Goal: Task Accomplishment & Management: Manage account settings

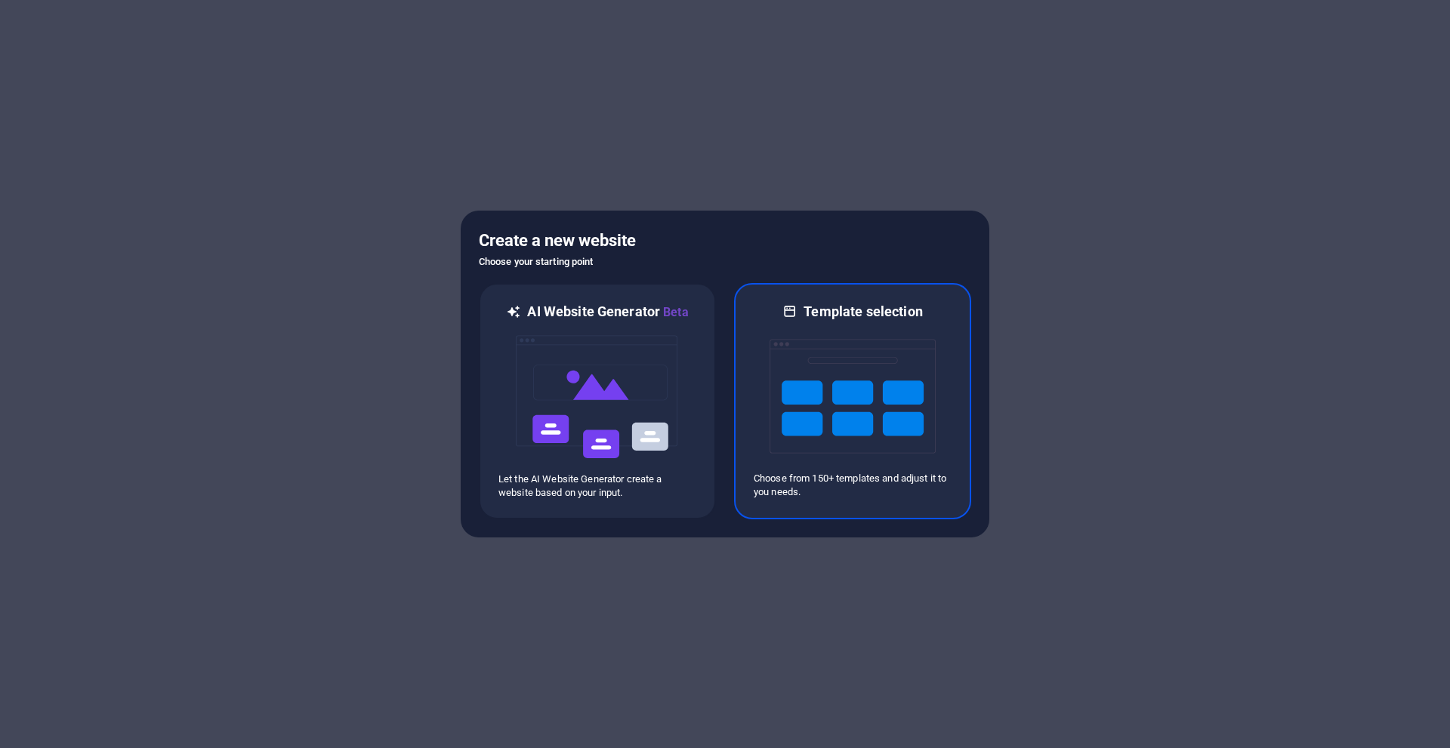
click at [820, 386] on img at bounding box center [853, 396] width 166 height 151
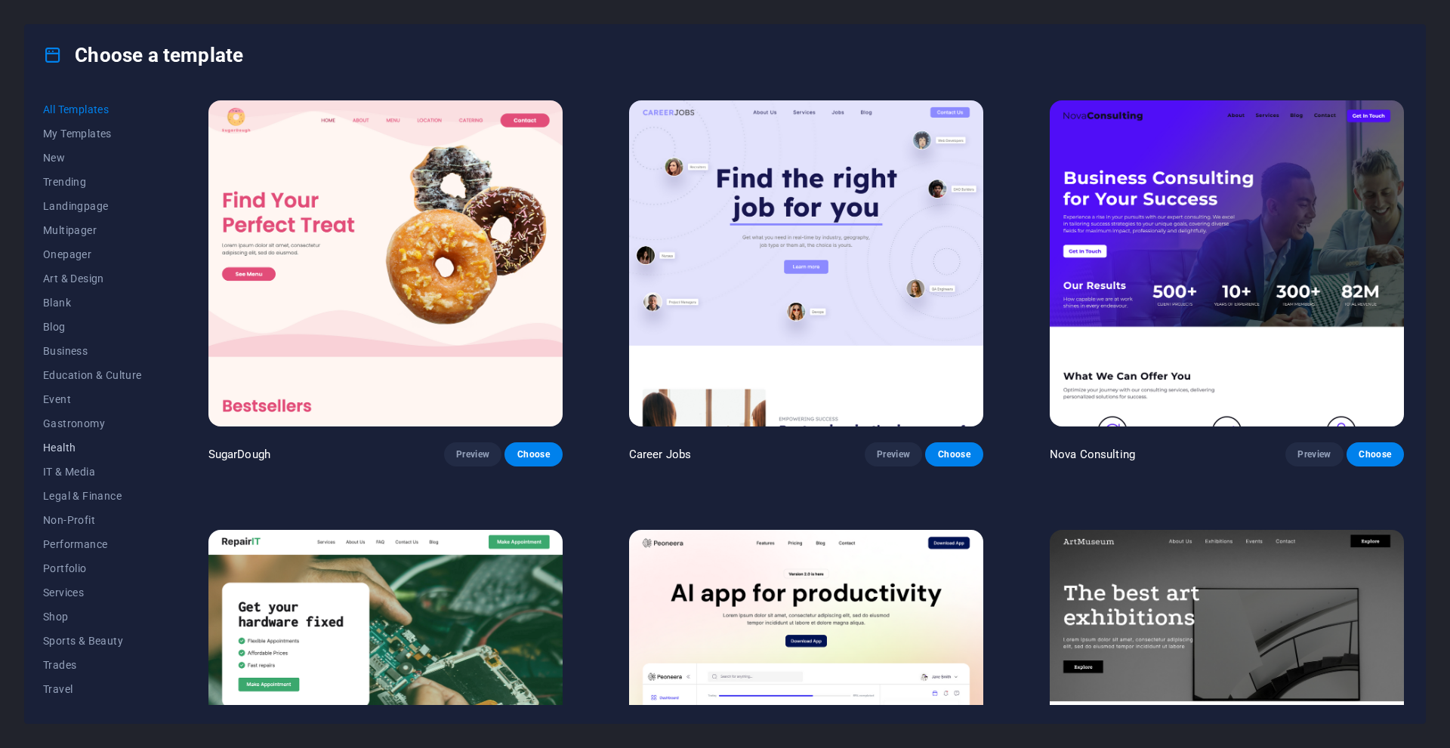
click at [57, 453] on span "Health" at bounding box center [92, 448] width 99 height 12
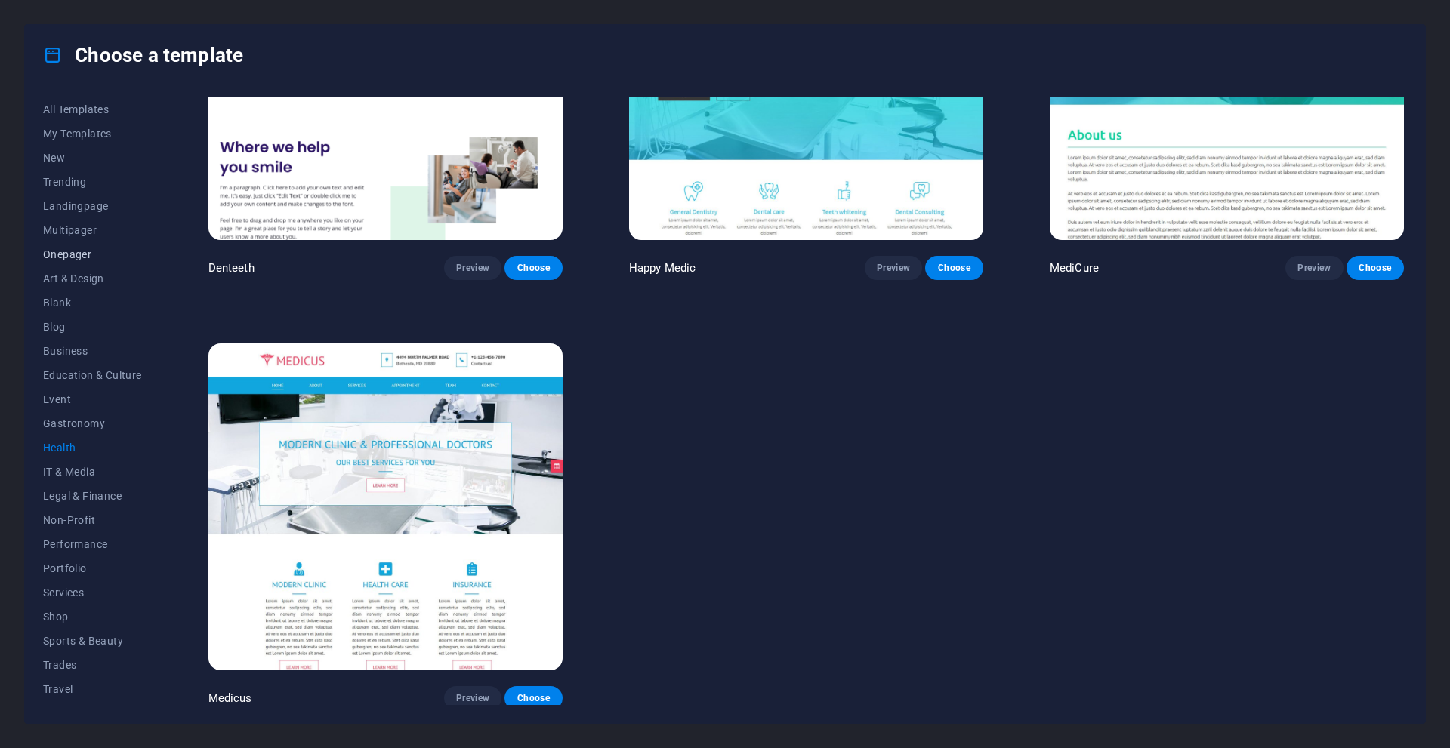
click at [68, 255] on span "Onepager" at bounding box center [92, 254] width 99 height 12
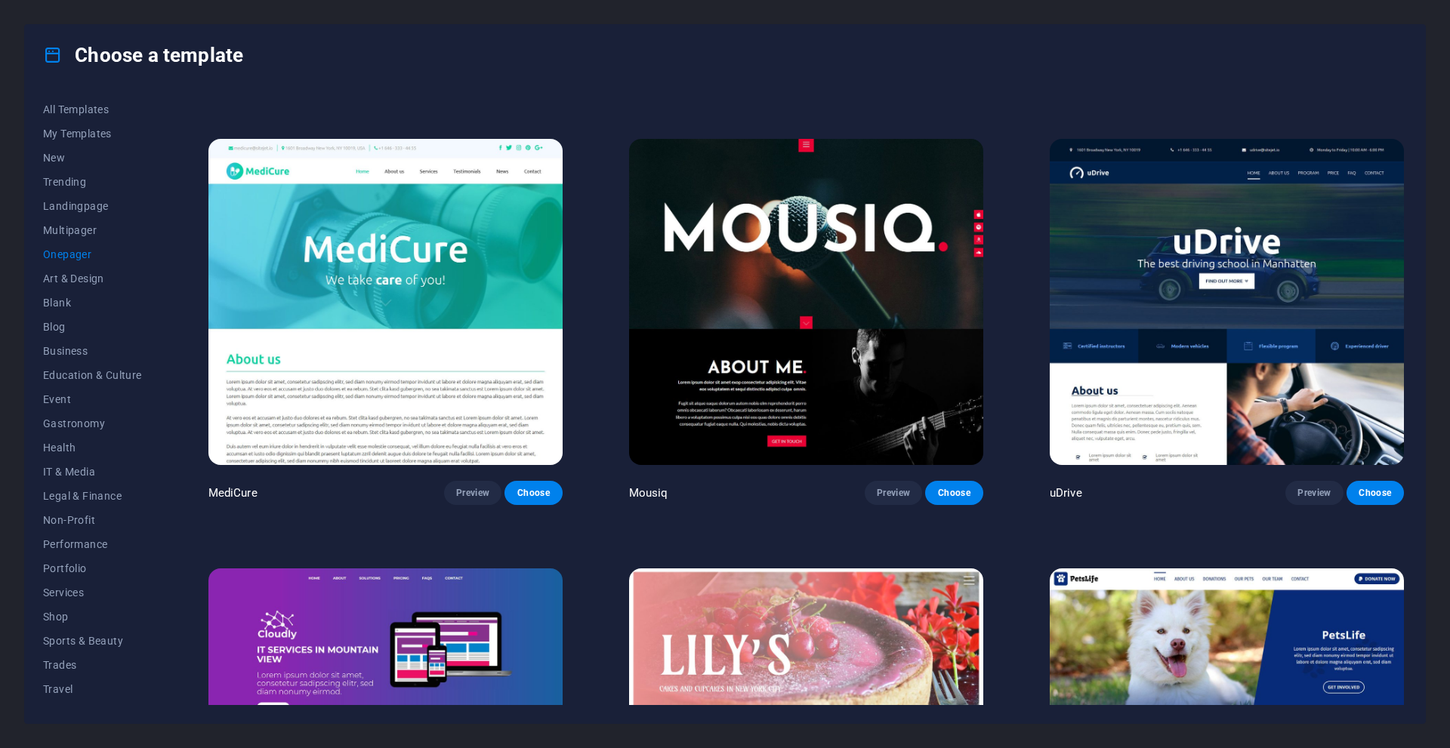
scroll to position [6689, 0]
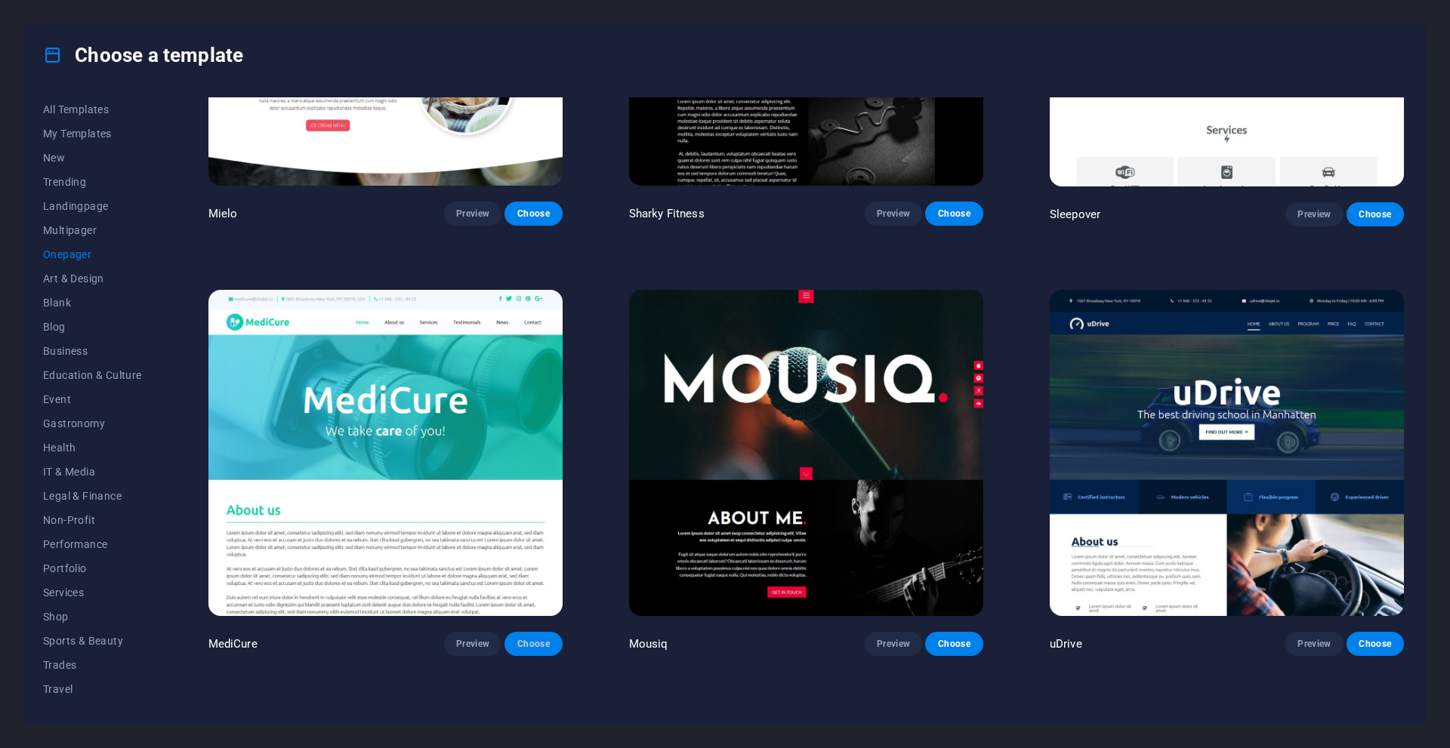
click at [534, 638] on span "Choose" at bounding box center [533, 644] width 33 height 12
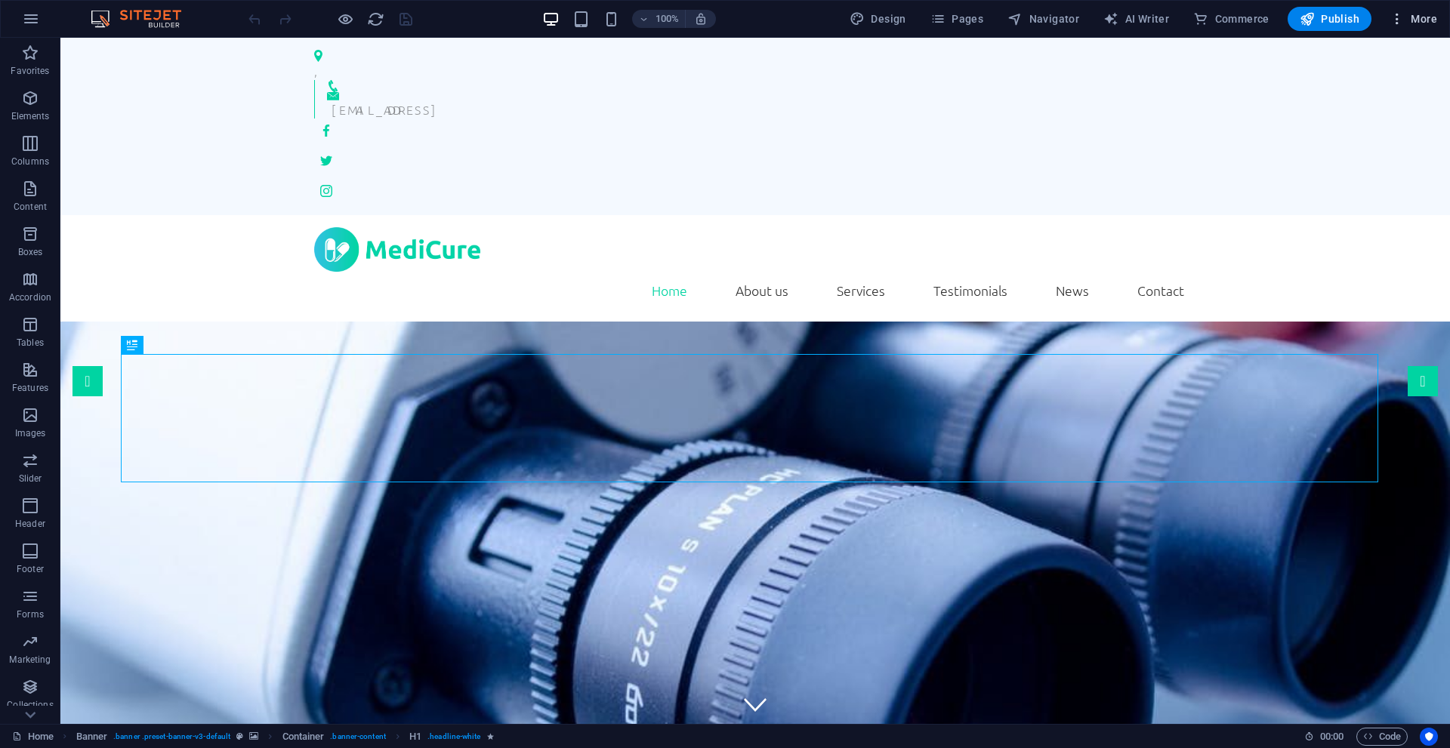
click at [1432, 16] on span "More" at bounding box center [1414, 18] width 48 height 15
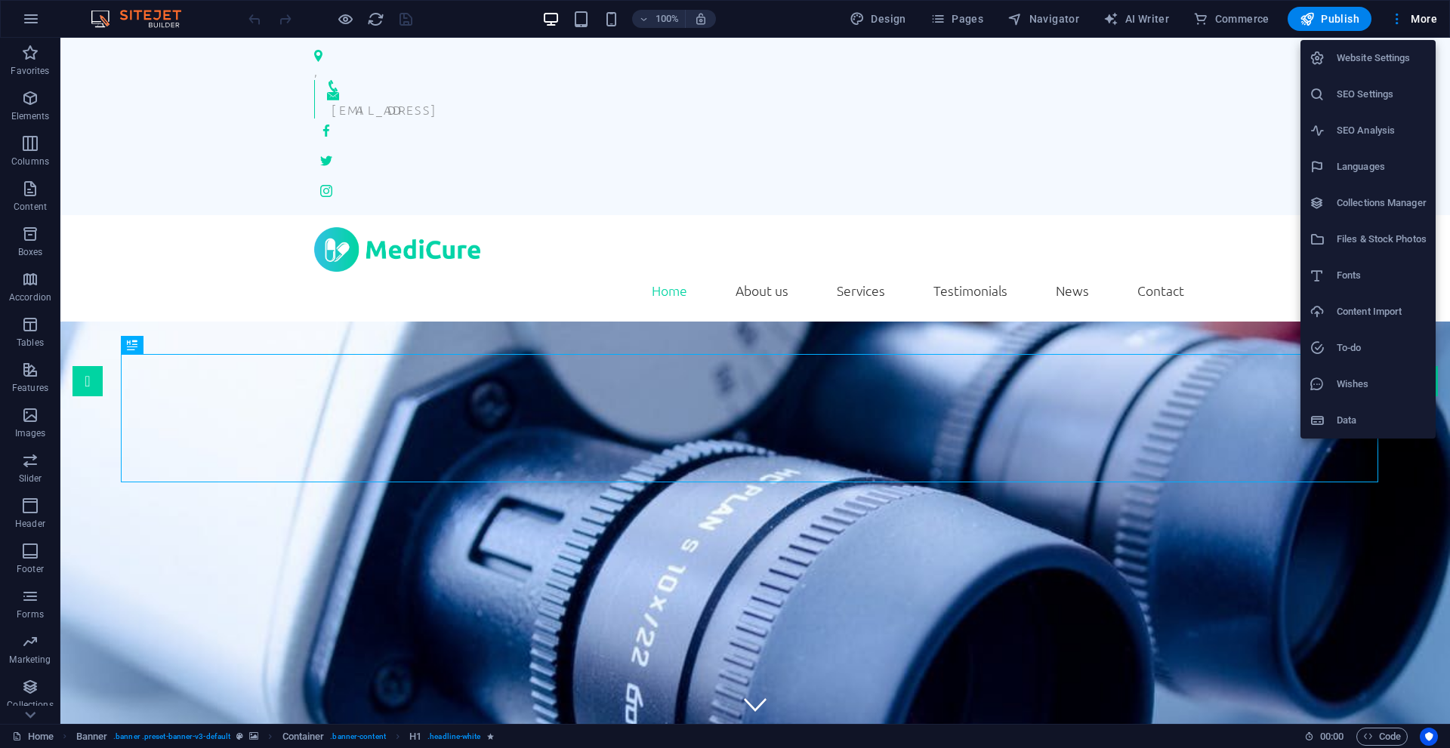
click at [1430, 17] on div at bounding box center [725, 374] width 1450 height 748
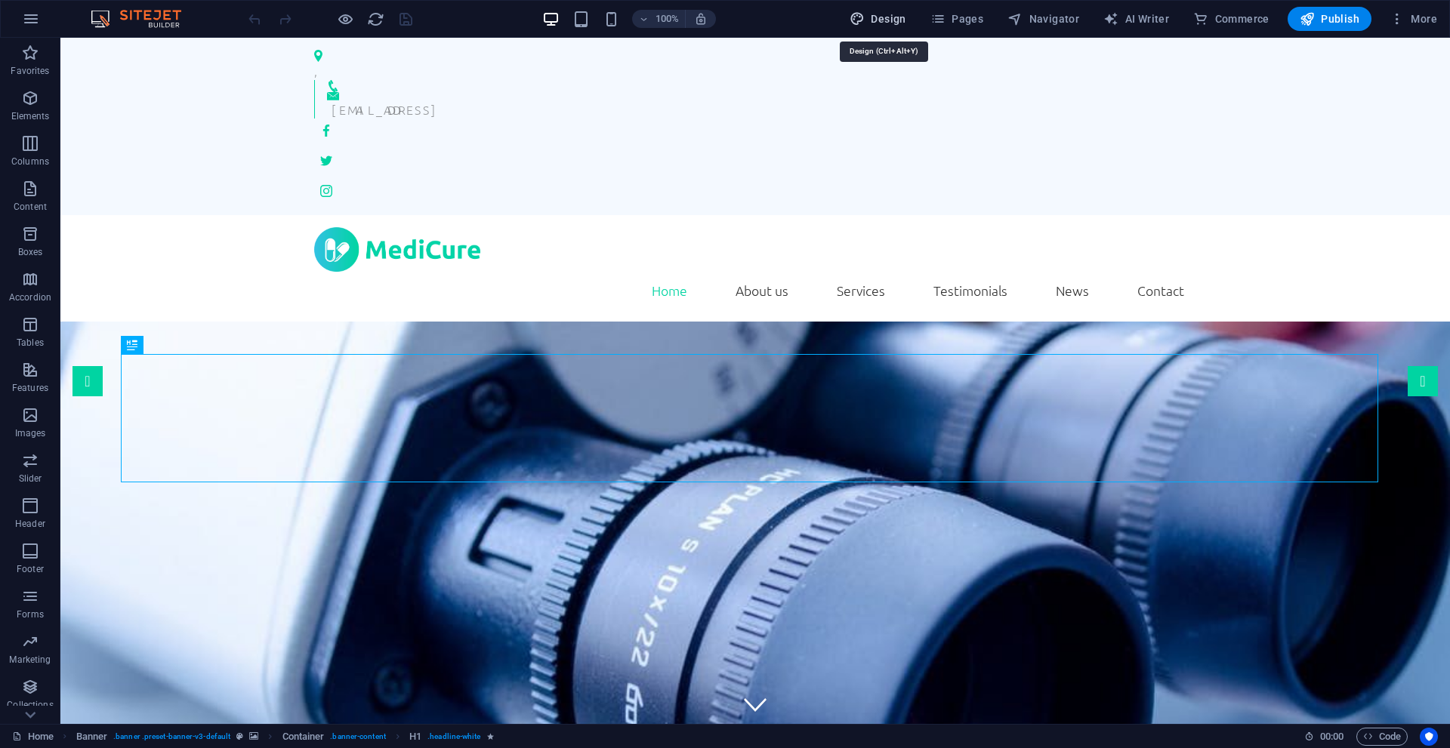
click at [885, 17] on span "Design" at bounding box center [878, 18] width 57 height 15
select select "rem"
select select "300"
select select "px"
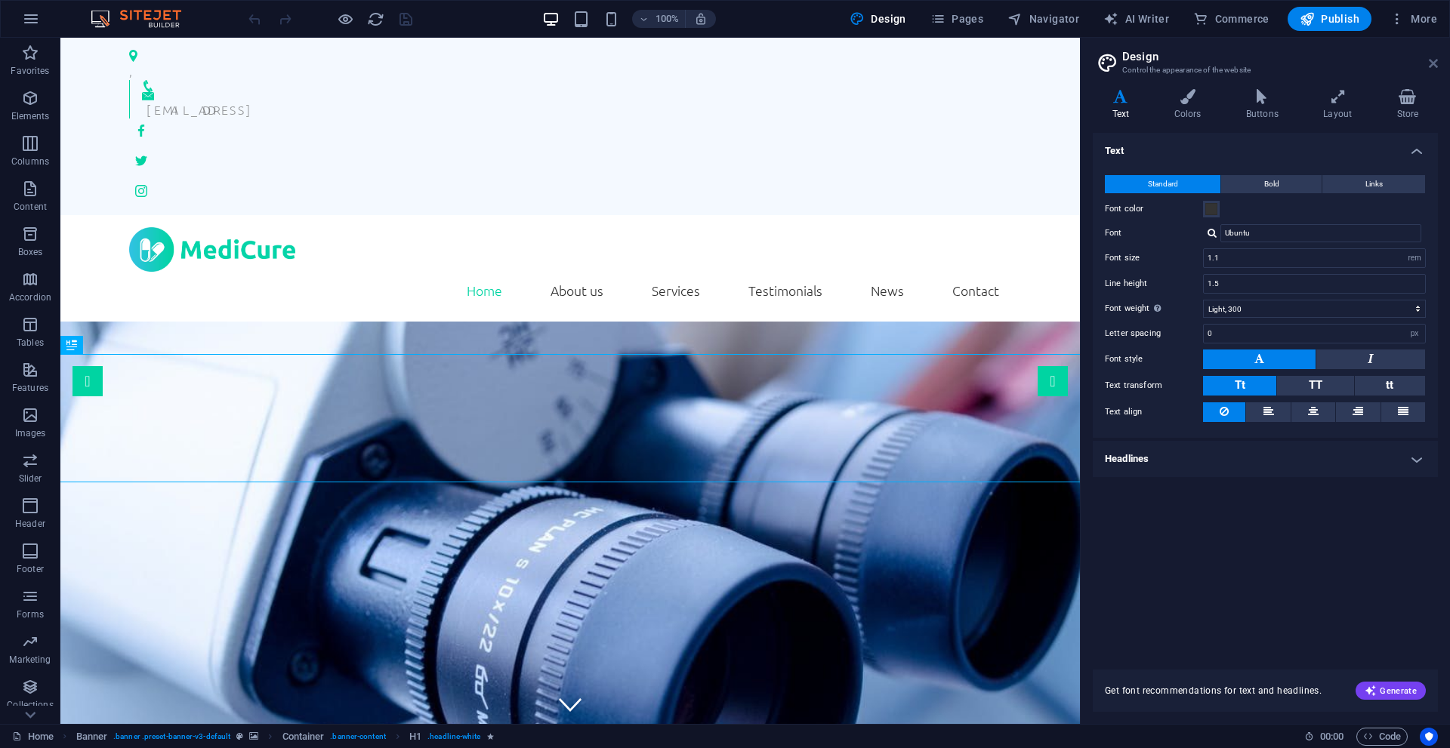
click at [1432, 63] on icon at bounding box center [1433, 63] width 9 height 12
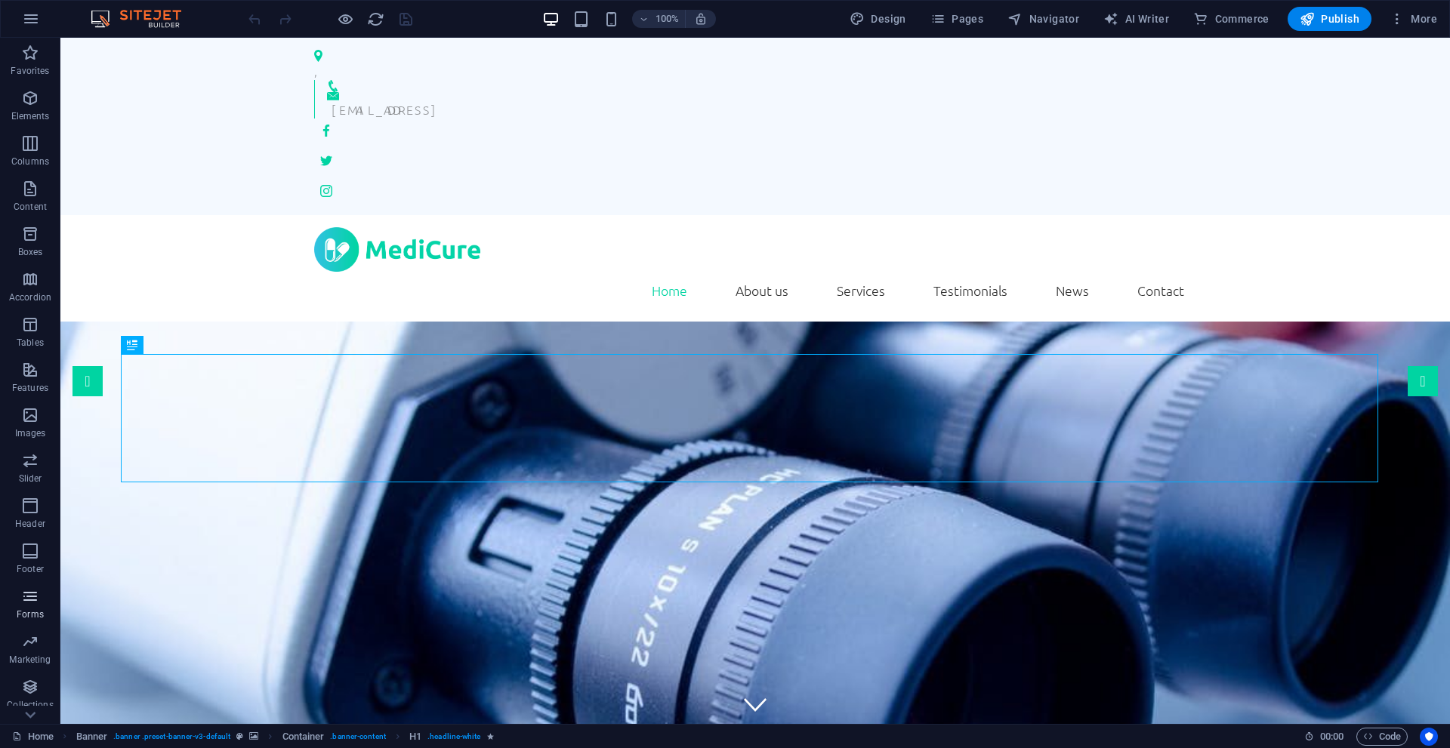
scroll to position [39, 0]
click at [1398, 21] on icon "button" at bounding box center [1397, 18] width 15 height 15
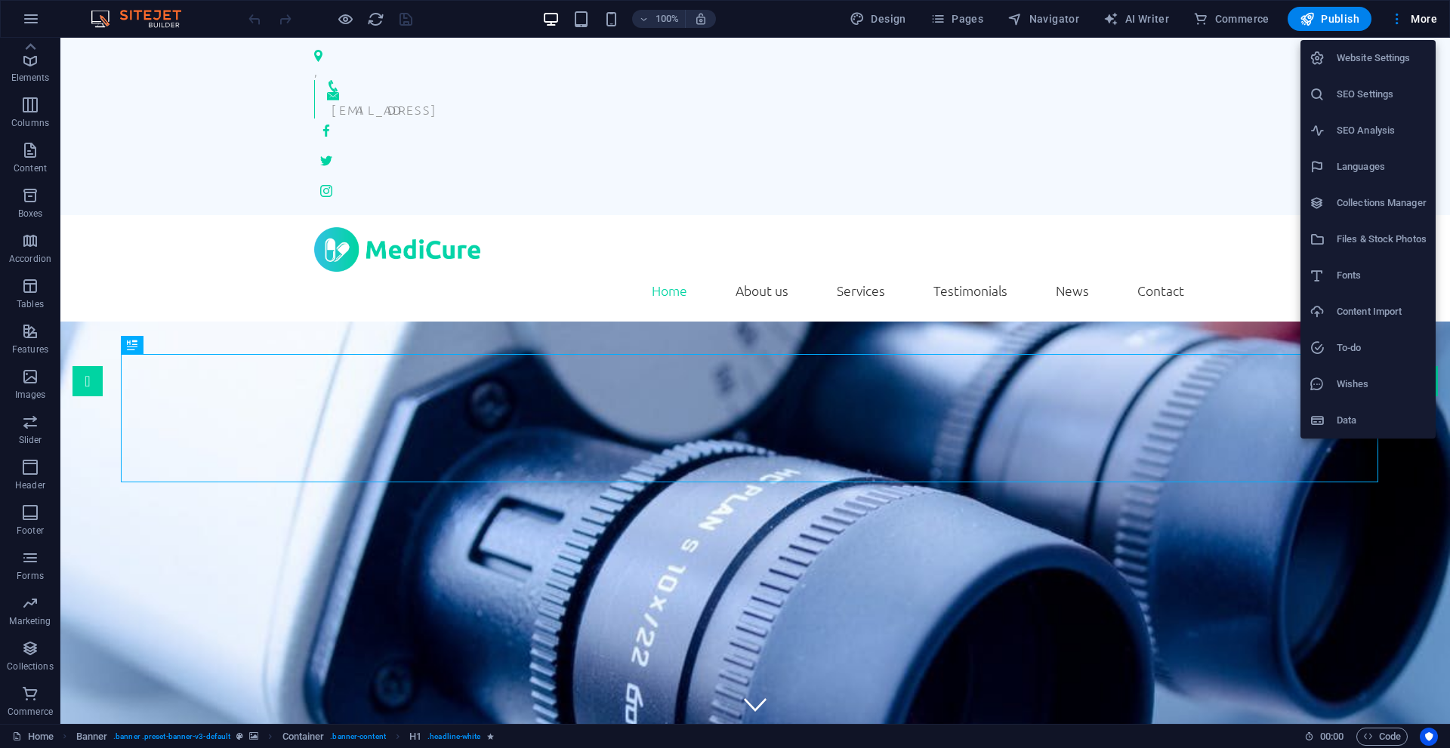
click at [1399, 54] on h6 "Website Settings" at bounding box center [1382, 58] width 90 height 18
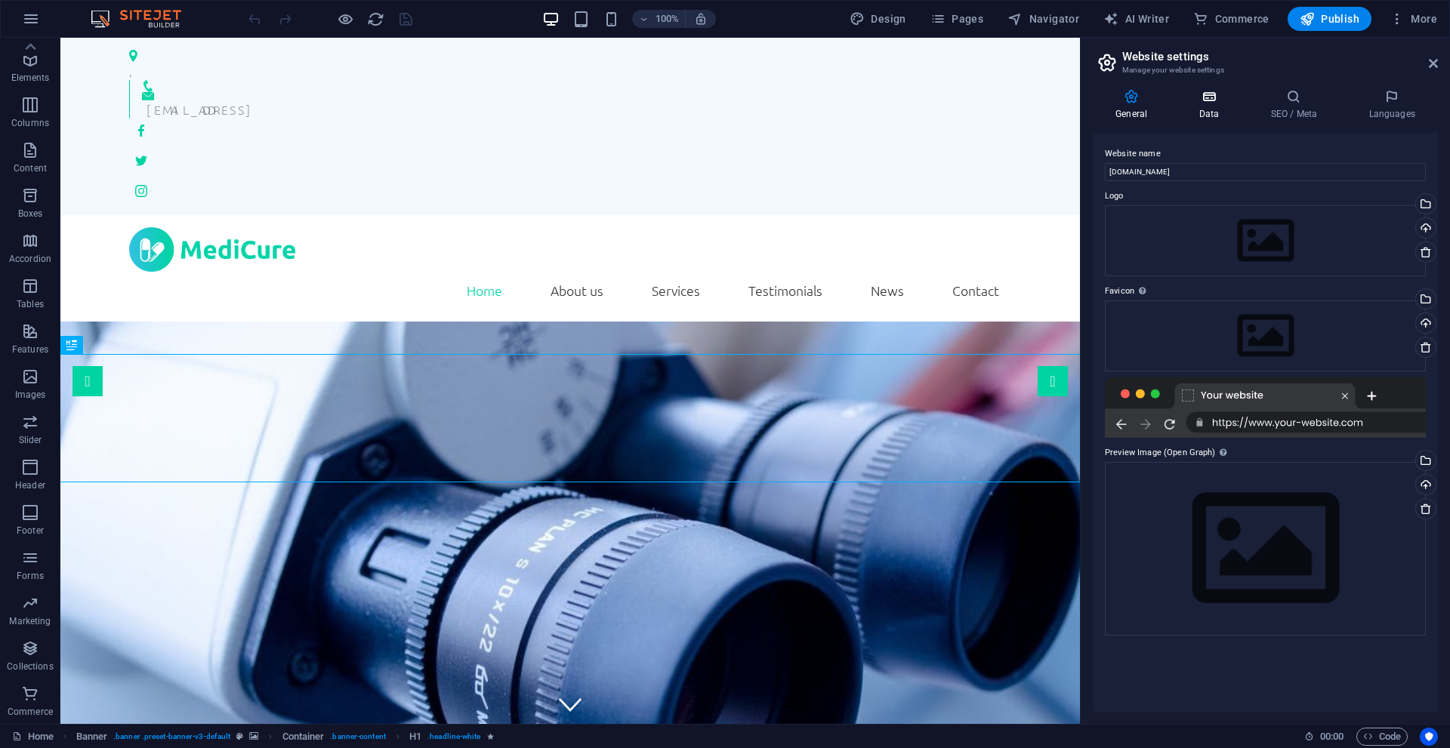
click at [1211, 97] on icon at bounding box center [1209, 96] width 66 height 15
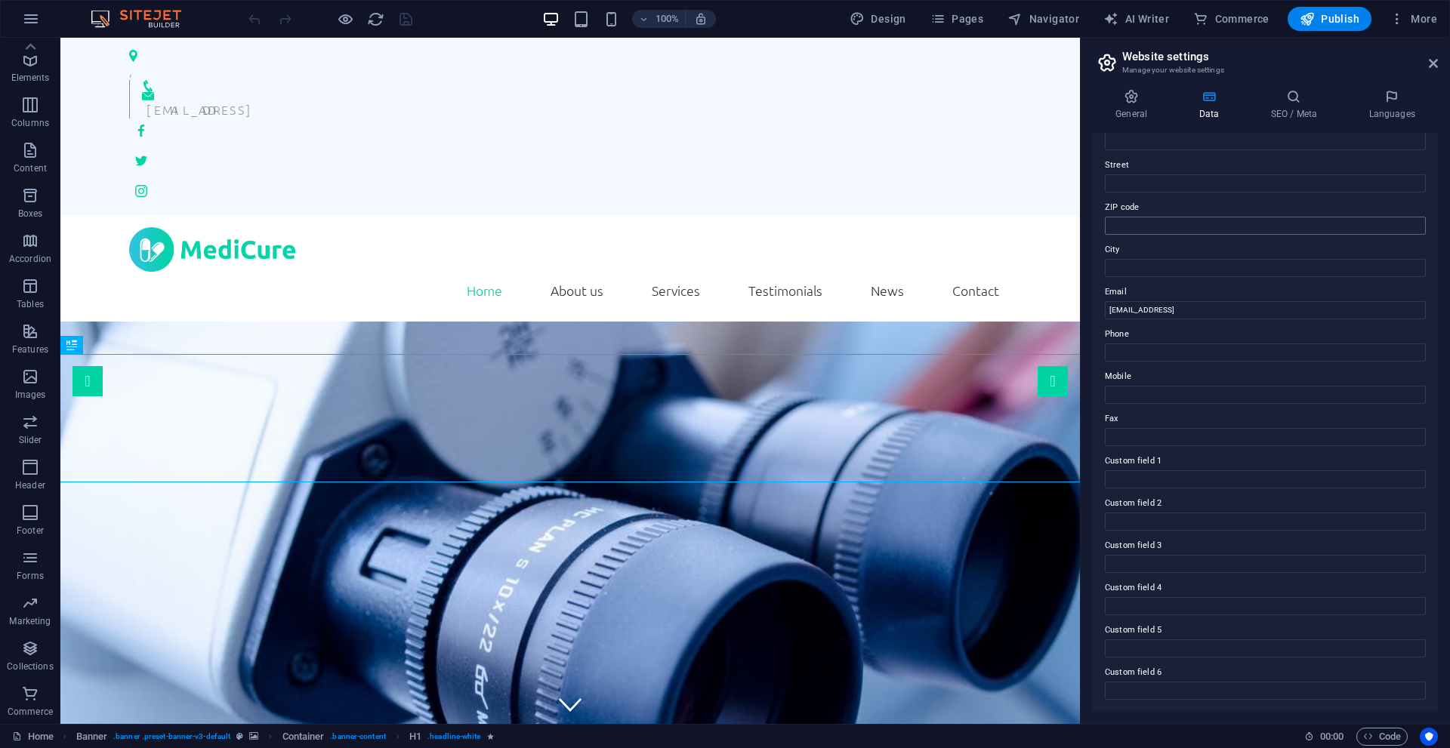
scroll to position [0, 0]
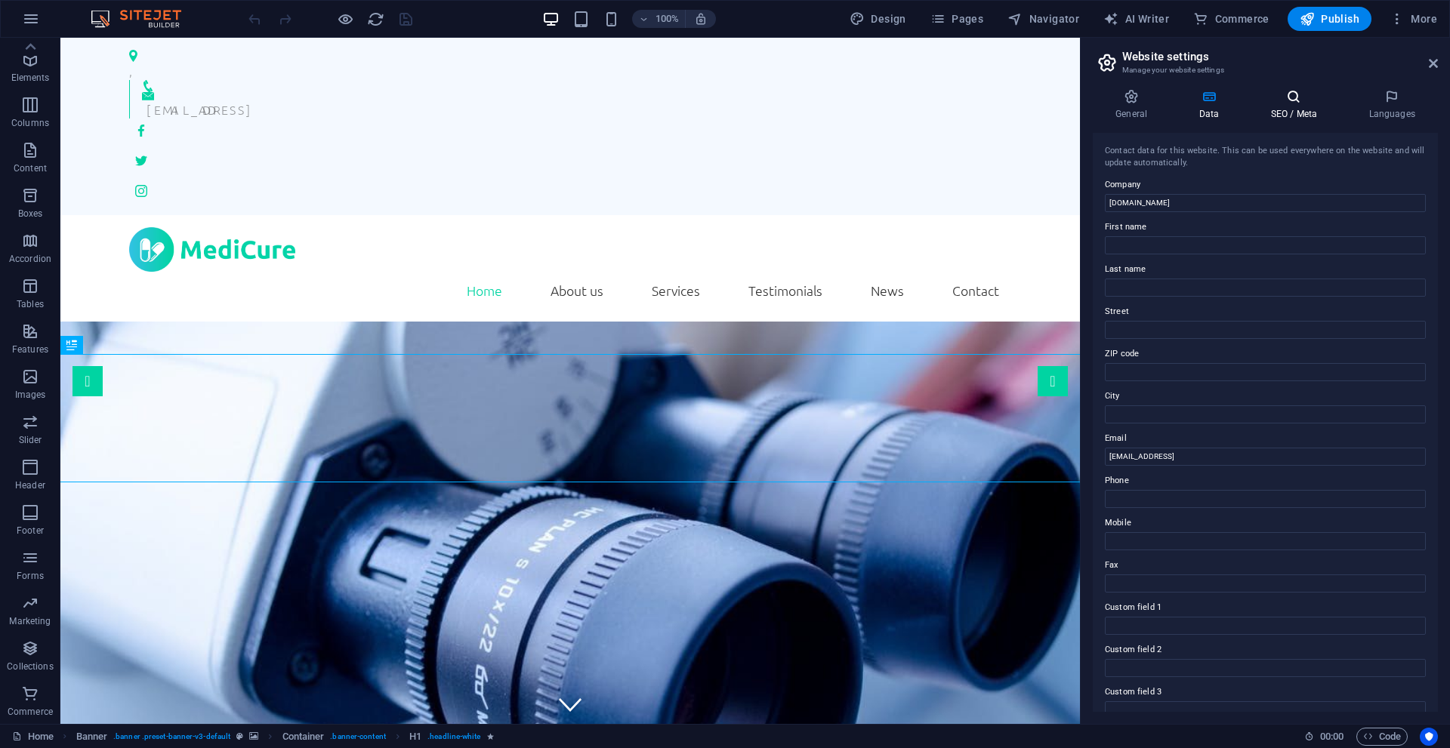
click at [1300, 101] on icon at bounding box center [1294, 96] width 92 height 15
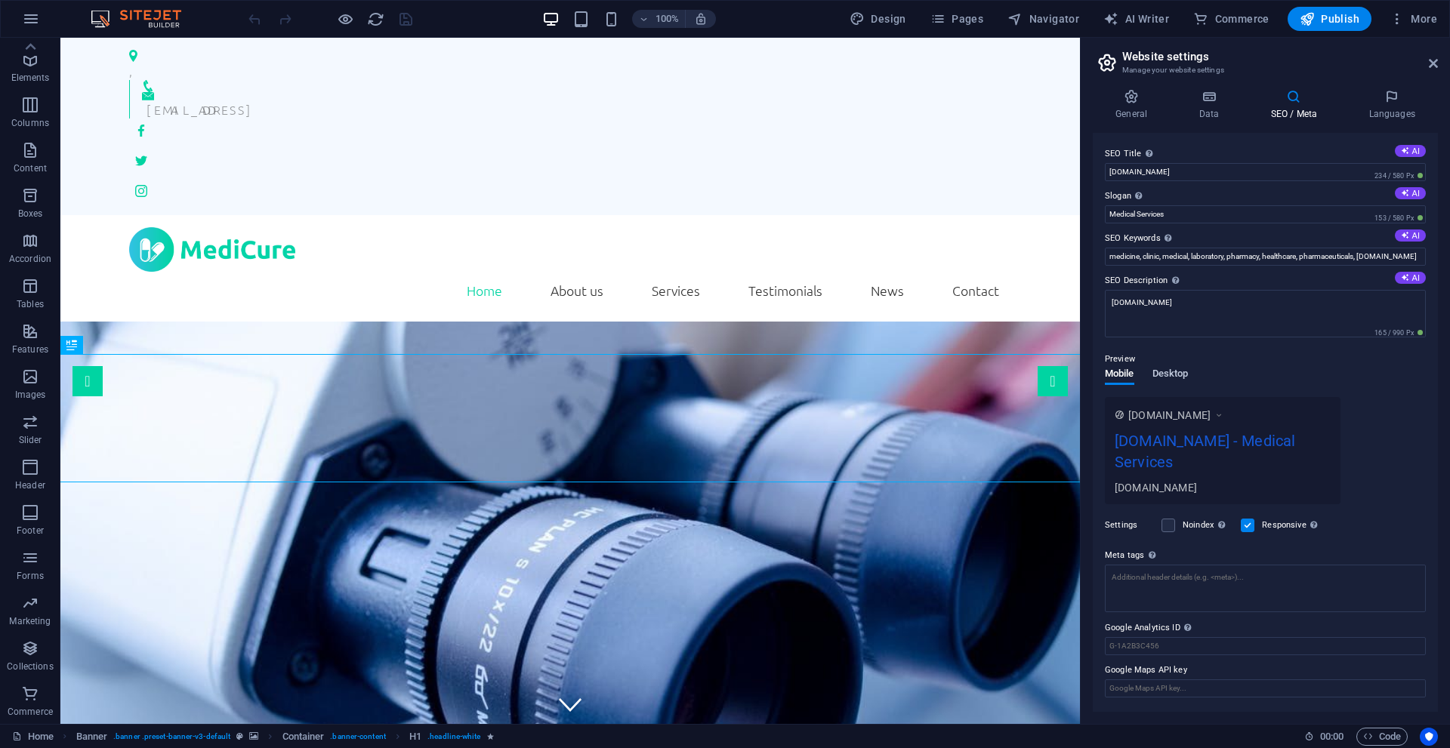
click at [1177, 374] on span "Desktop" at bounding box center [1170, 375] width 36 height 21
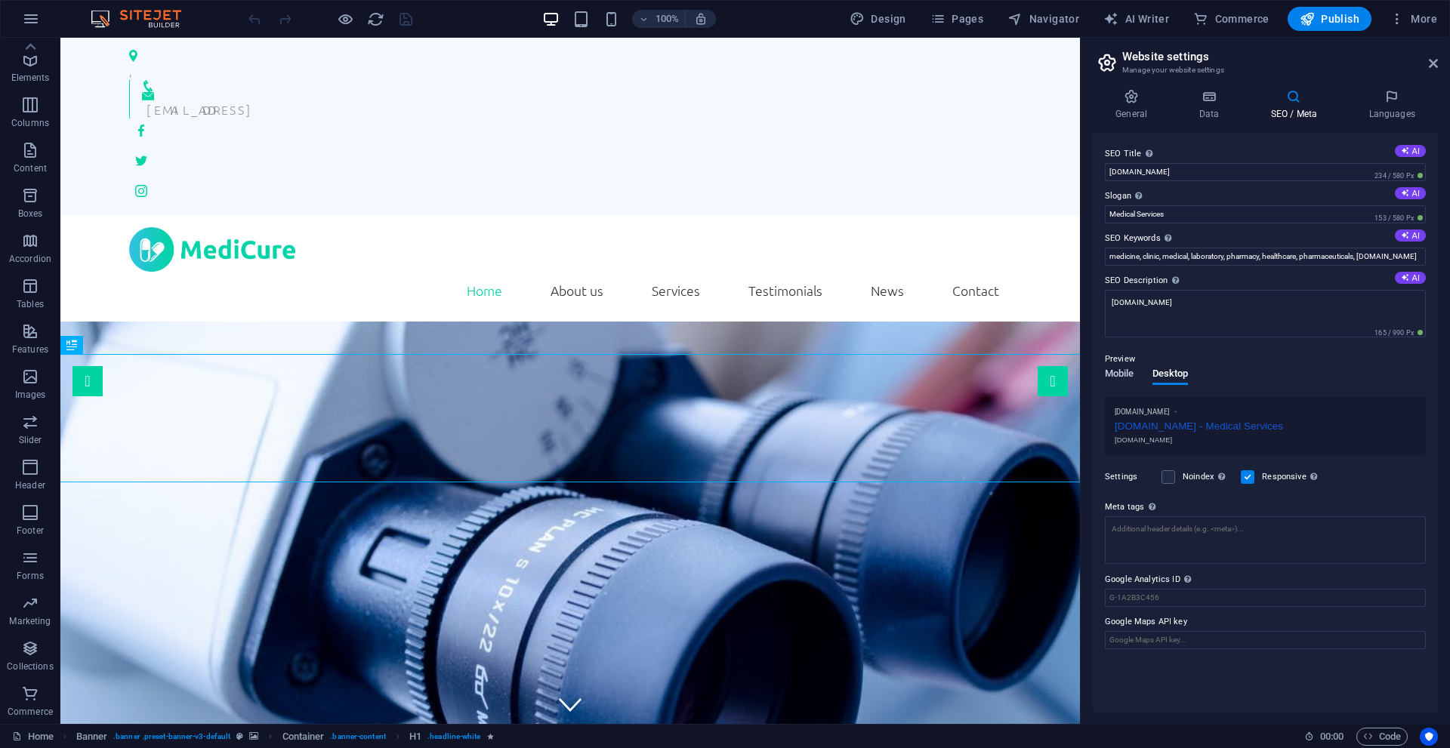
click at [1114, 371] on span "Mobile" at bounding box center [1119, 375] width 29 height 21
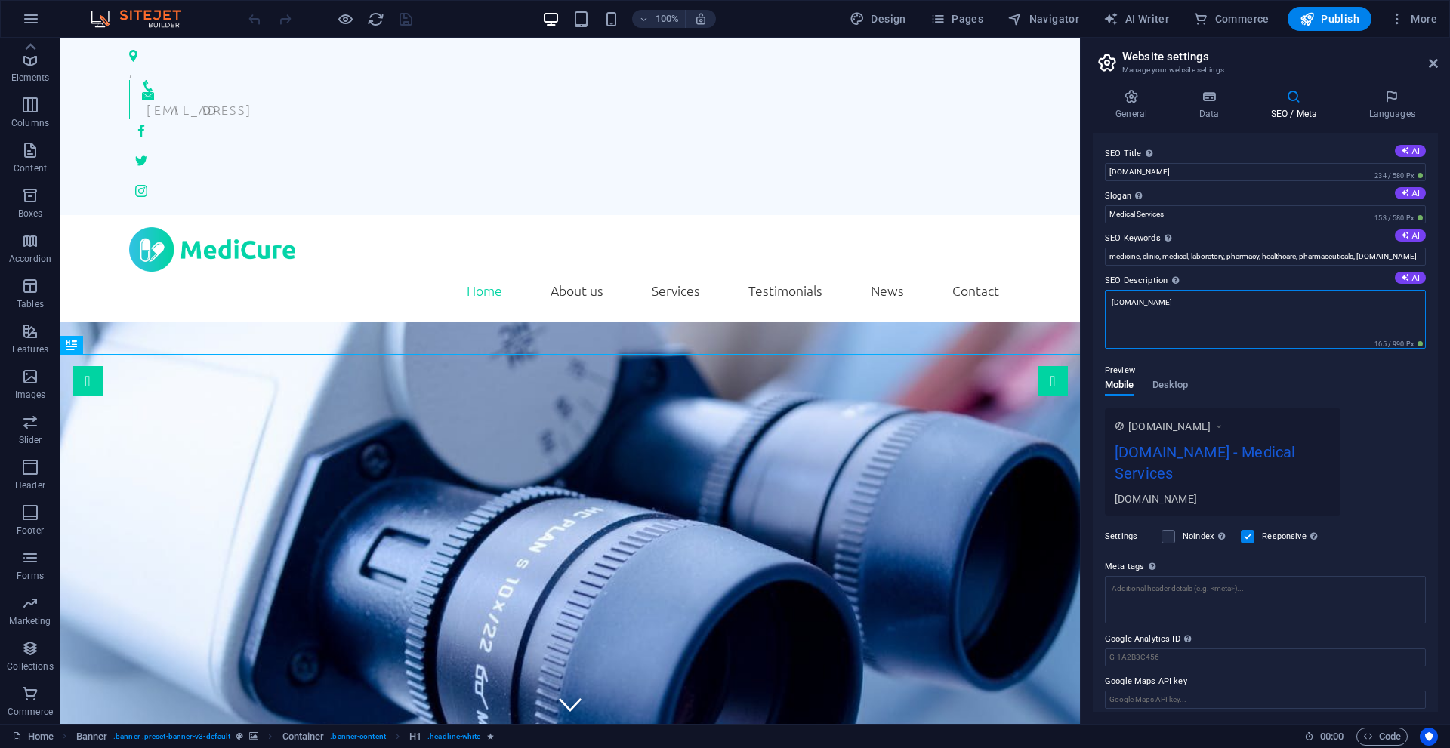
click at [1266, 307] on textarea "[DOMAIN_NAME]" at bounding box center [1265, 319] width 321 height 59
click at [1142, 109] on h4 "General" at bounding box center [1134, 105] width 83 height 32
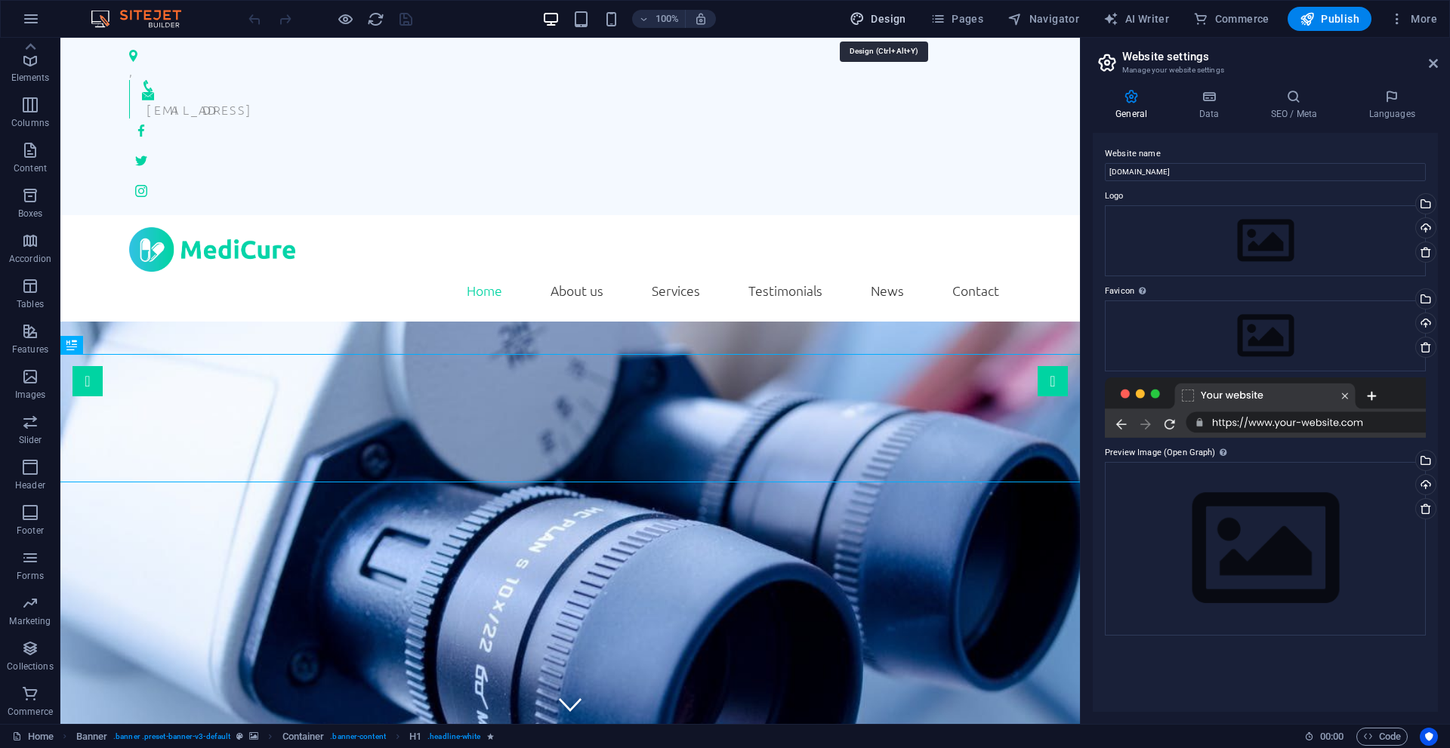
click at [881, 22] on span "Design" at bounding box center [878, 18] width 57 height 15
select select "rem"
select select "300"
select select "px"
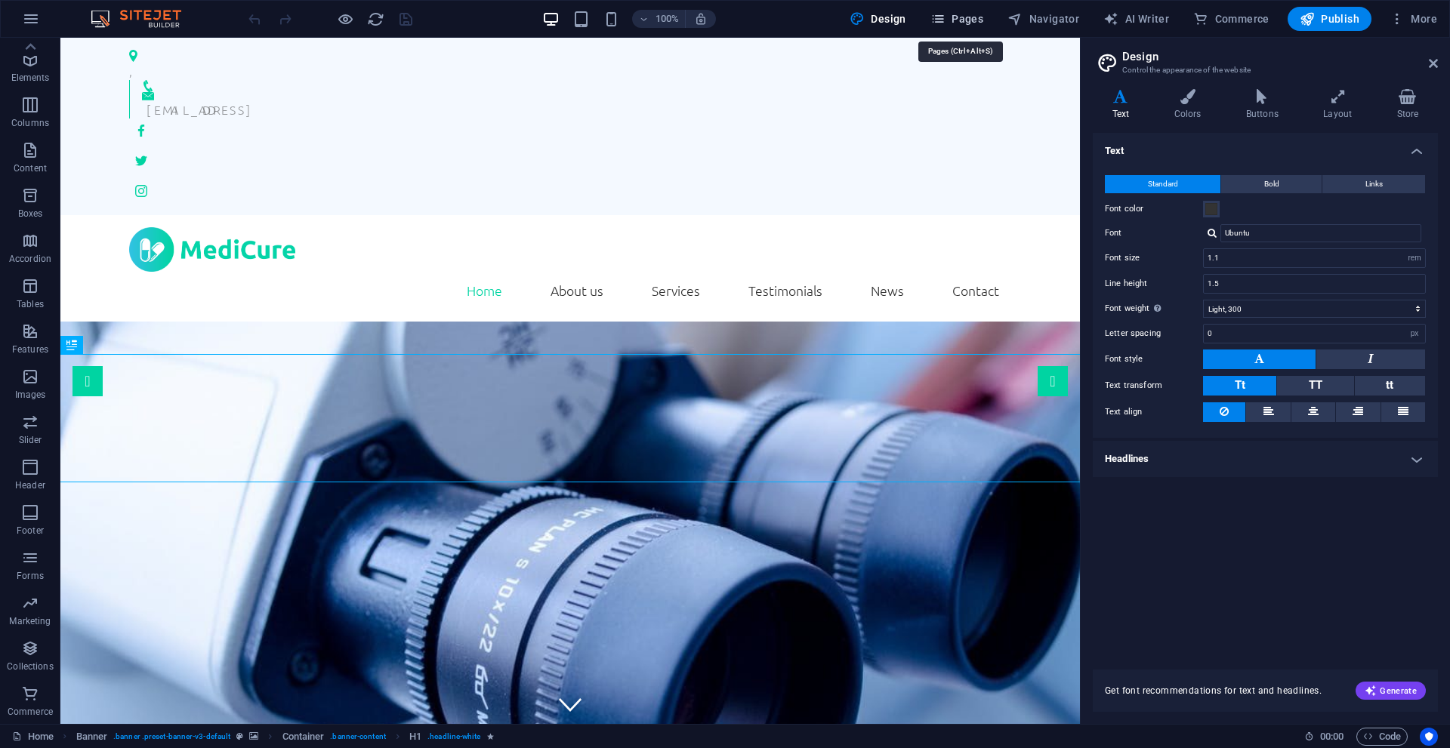
click at [945, 16] on icon "button" at bounding box center [937, 18] width 15 height 15
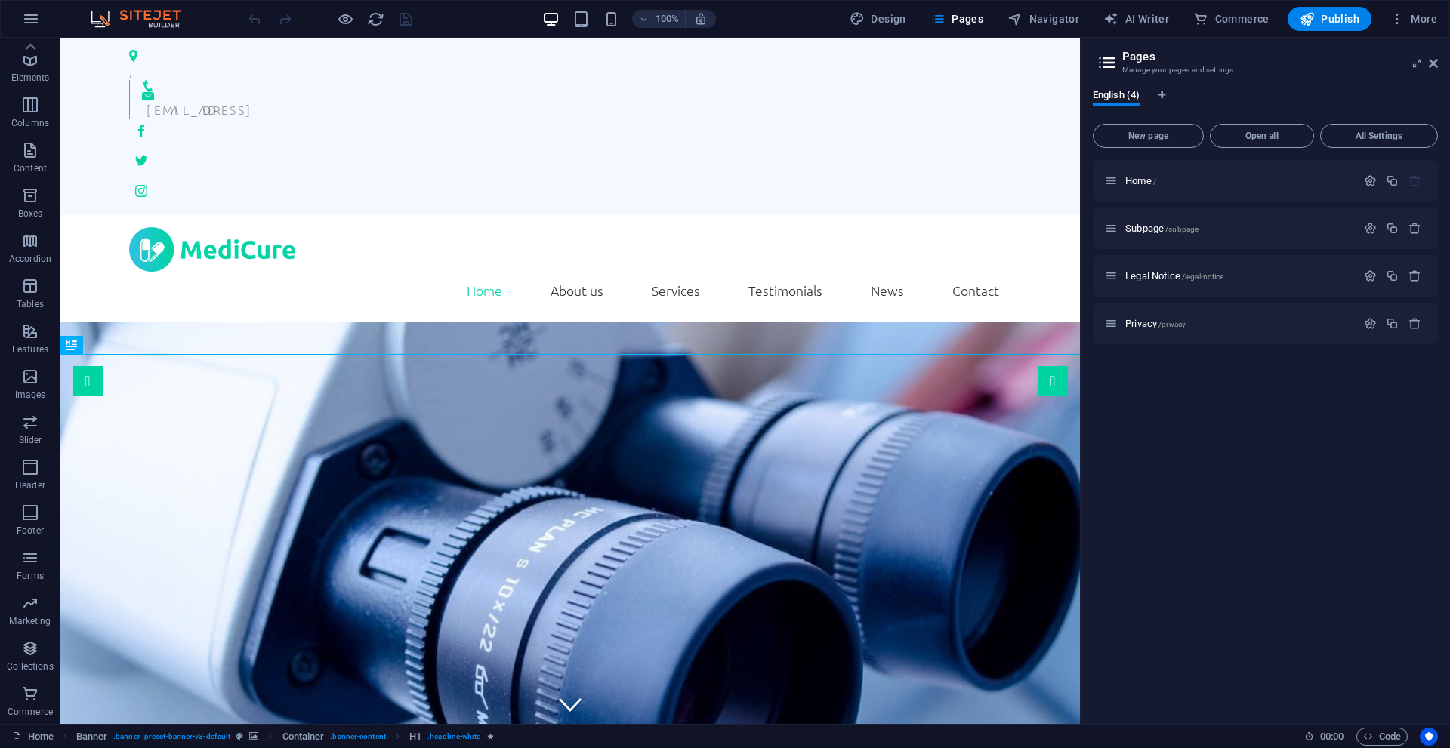
click at [142, 20] on img at bounding box center [143, 19] width 113 height 18
click at [23, 12] on icon "button" at bounding box center [31, 19] width 18 height 18
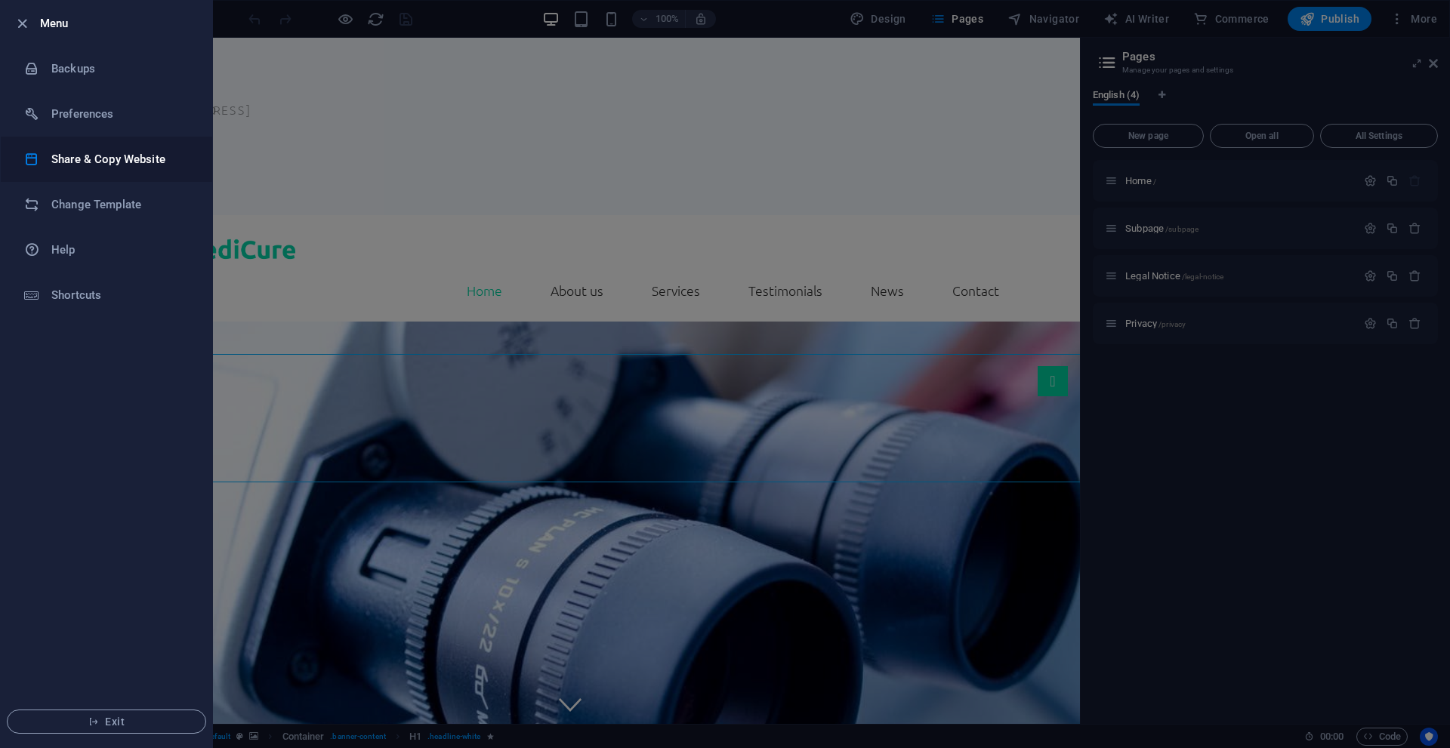
click at [95, 160] on h6 "Share & Copy Website" at bounding box center [121, 159] width 140 height 18
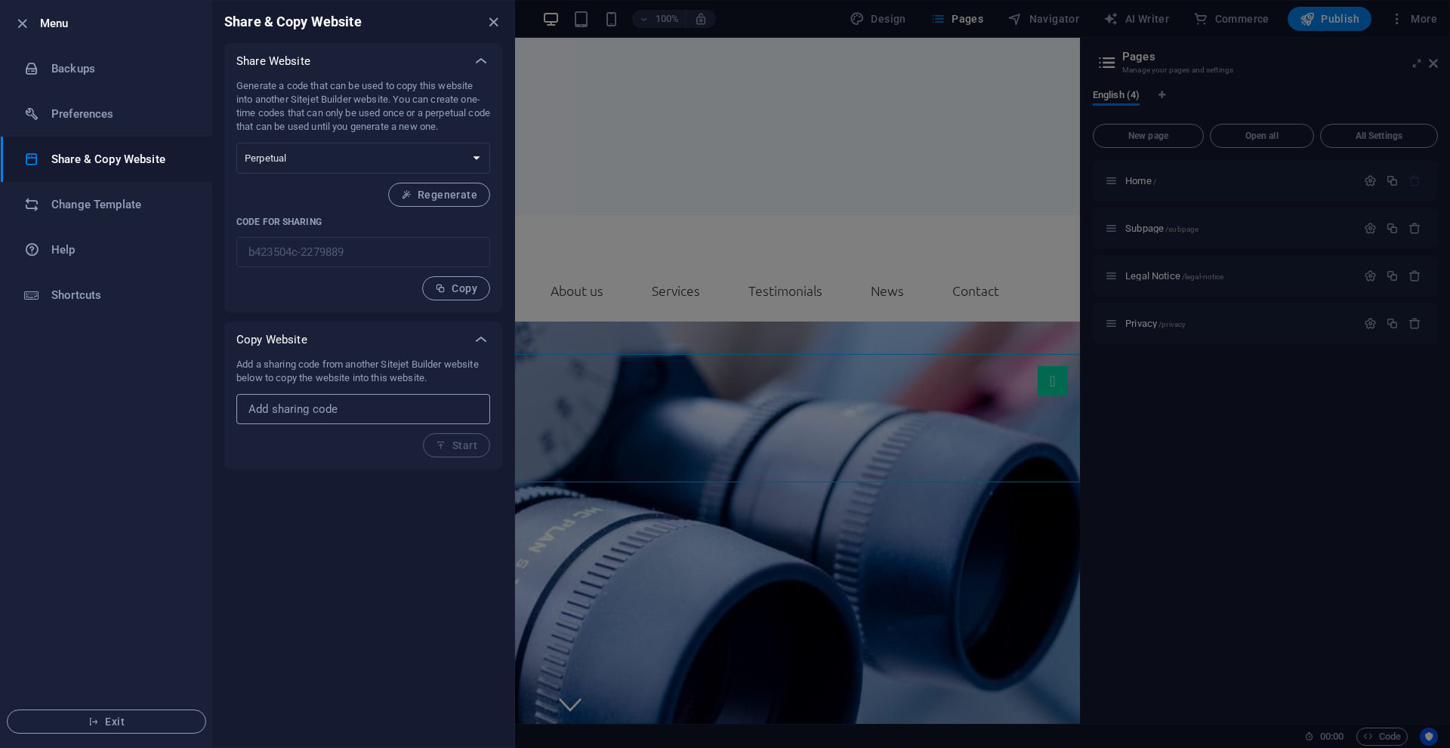
click at [330, 408] on input "text" at bounding box center [363, 409] width 254 height 30
click at [477, 156] on select "One-time Perpetual" at bounding box center [363, 158] width 254 height 31
click at [304, 202] on div "Generate a code that can be used to copy this website into another Sitejet Buil…" at bounding box center [363, 189] width 254 height 221
click at [112, 204] on h6 "Change Template" at bounding box center [121, 205] width 140 height 18
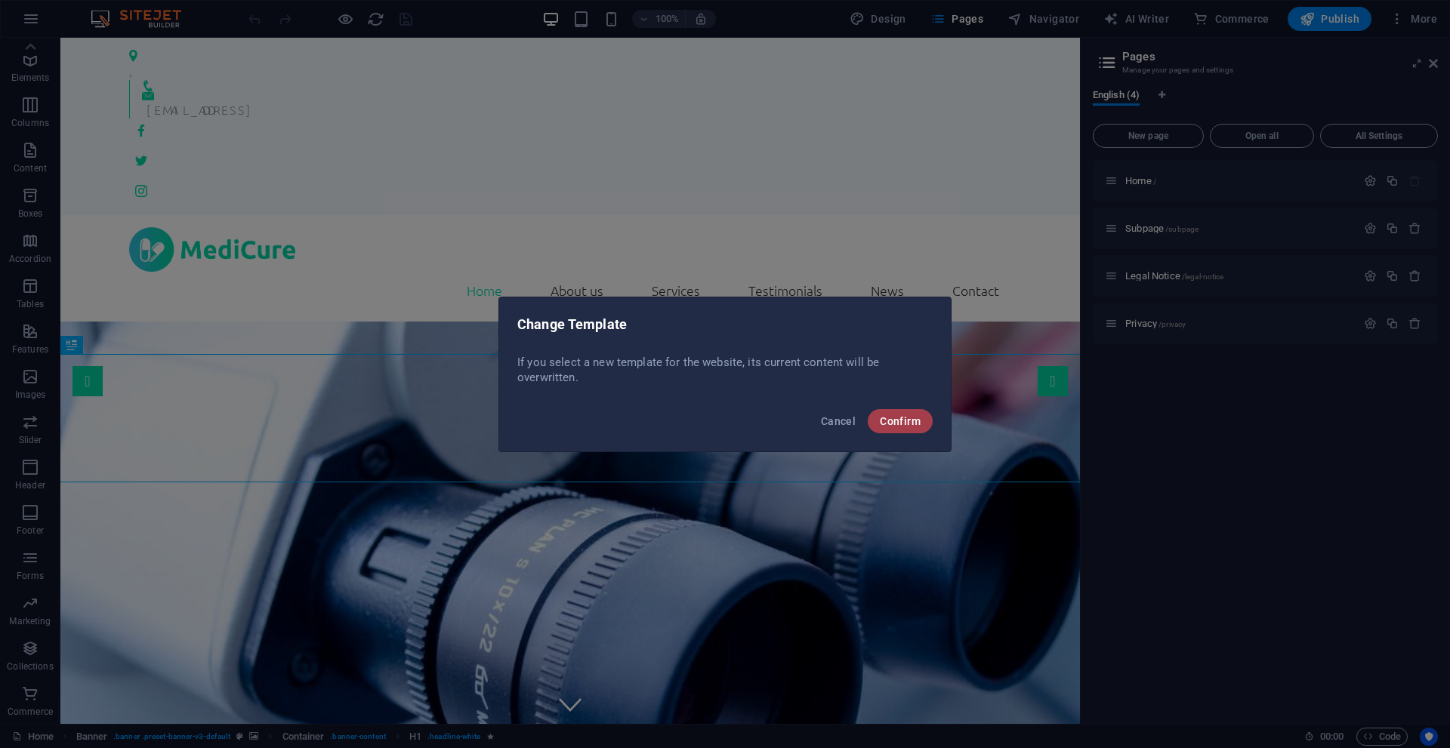
click at [909, 416] on span "Confirm" at bounding box center [900, 421] width 41 height 12
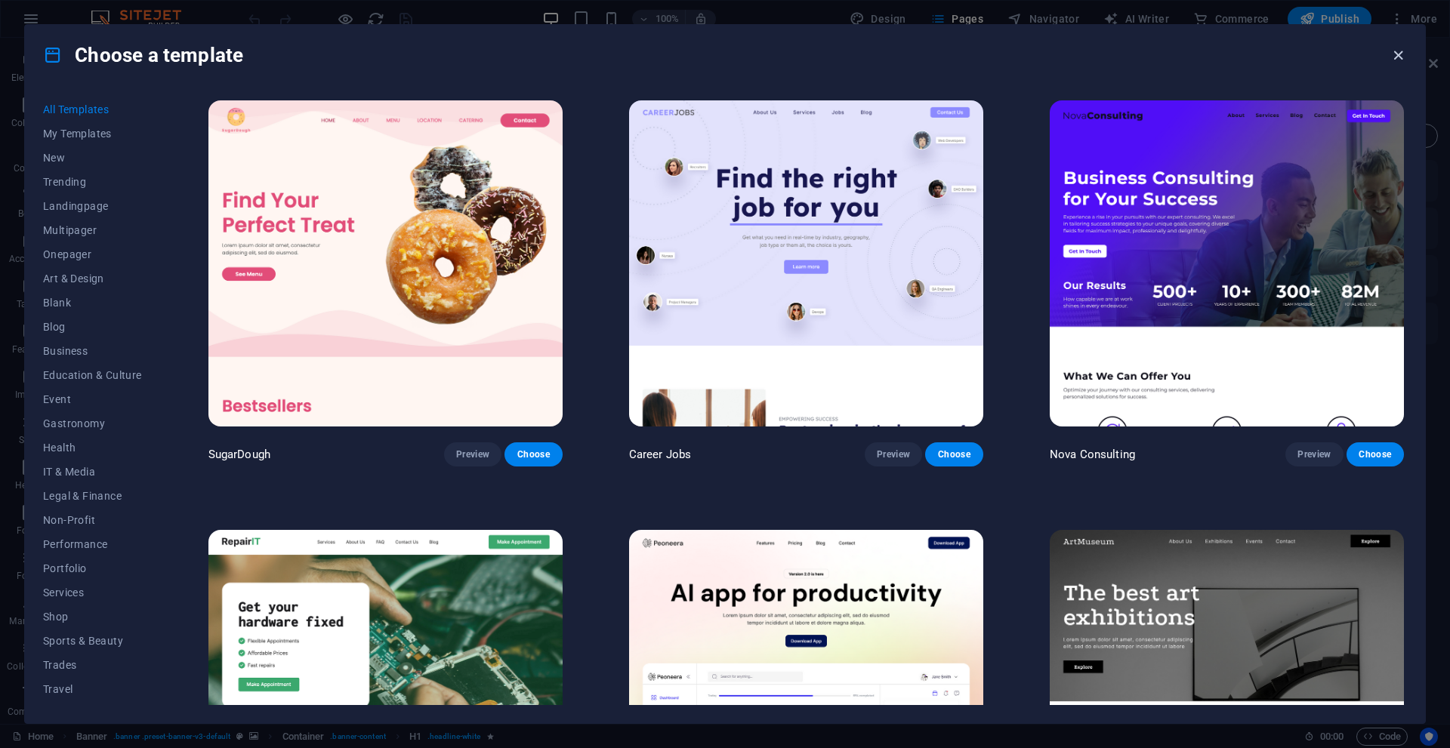
click at [1400, 60] on icon "button" at bounding box center [1398, 55] width 17 height 17
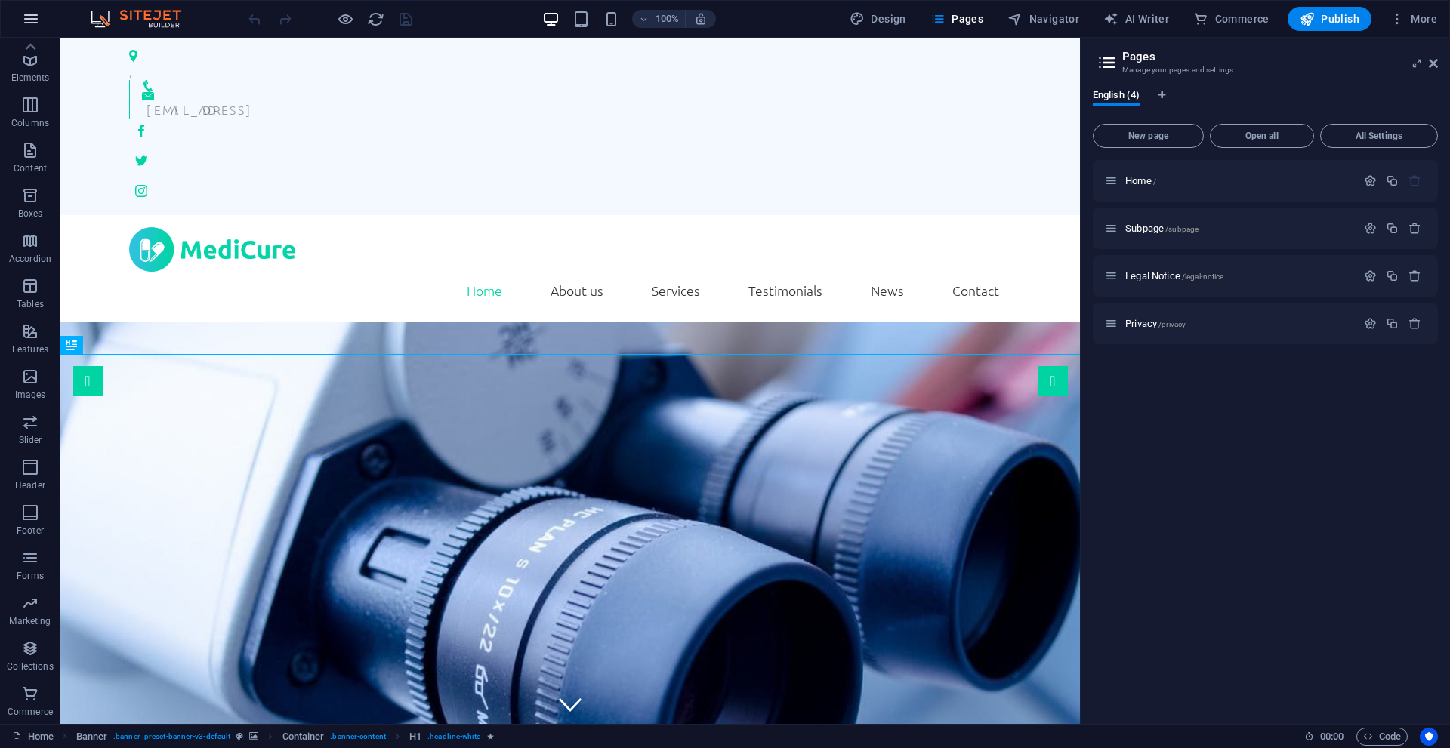
click at [26, 21] on icon "button" at bounding box center [31, 19] width 18 height 18
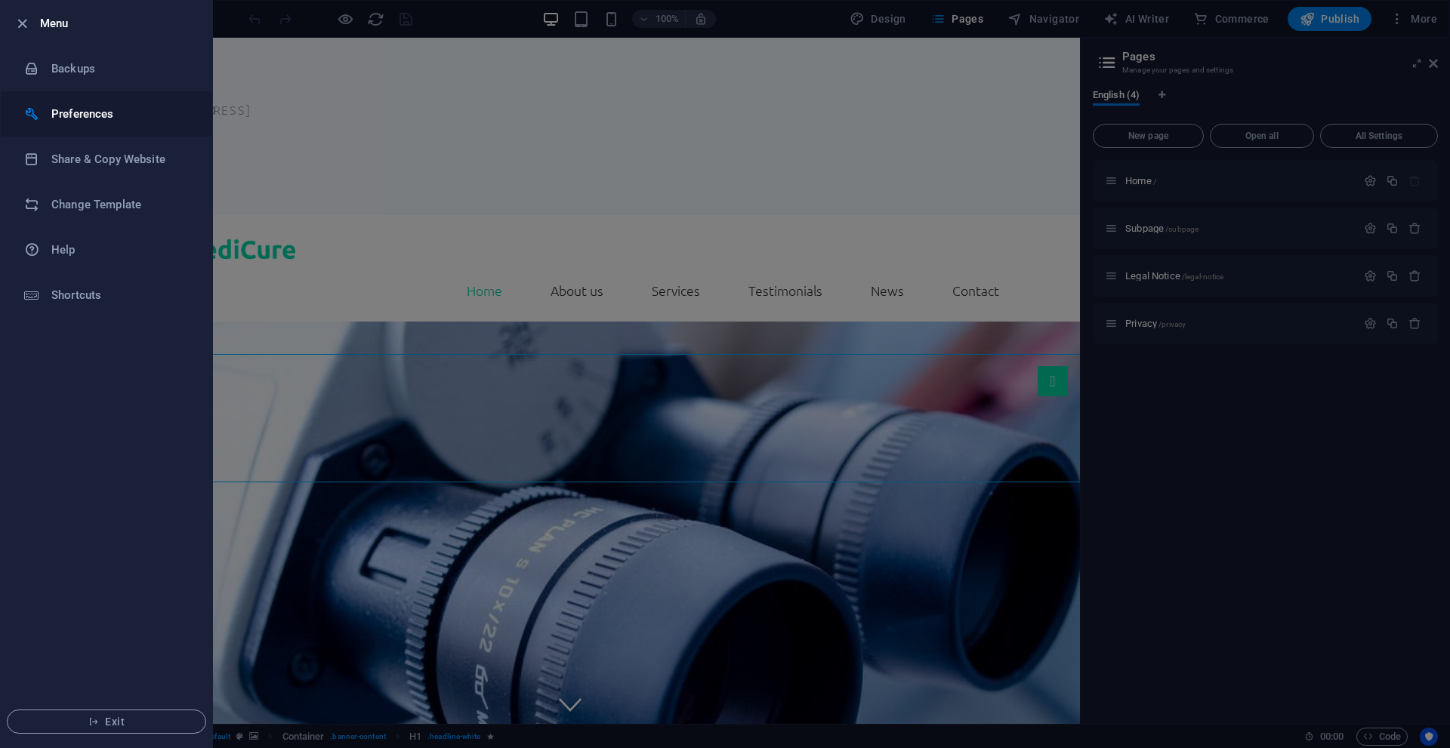
click at [77, 110] on h6 "Preferences" at bounding box center [121, 114] width 140 height 18
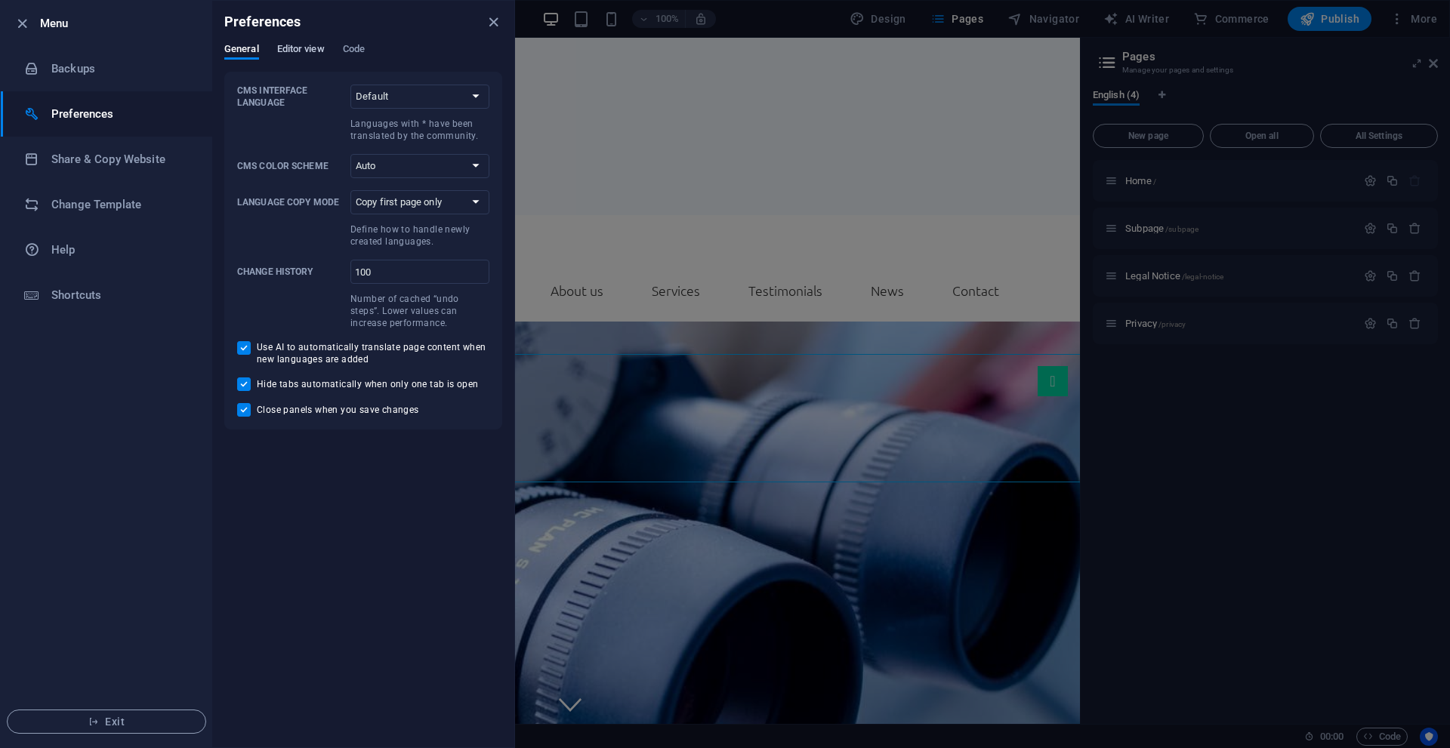
click at [309, 43] on span "Editor view" at bounding box center [301, 50] width 48 height 21
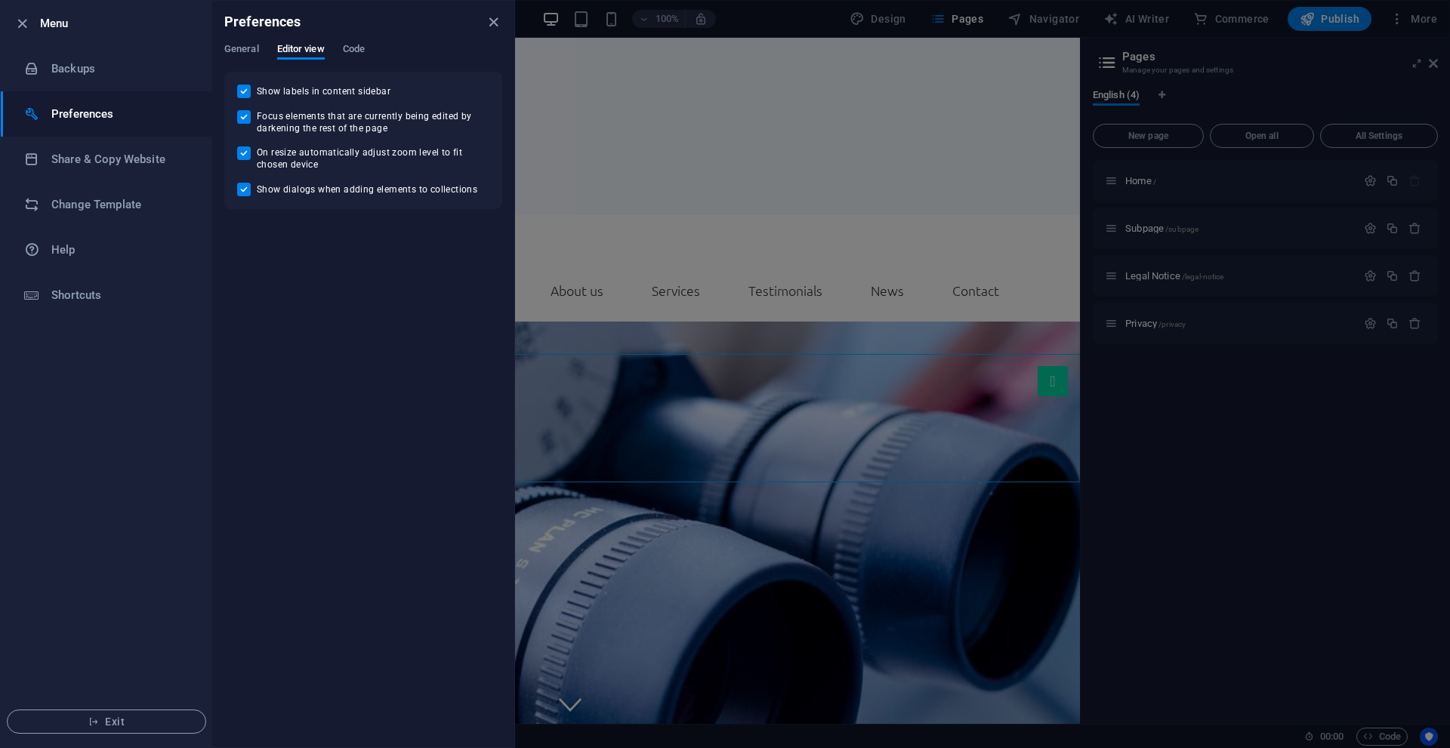
drag, startPoint x: 358, startPoint y: 42, endPoint x: 359, endPoint y: 51, distance: 9.1
click at [359, 42] on div "Preferences" at bounding box center [363, 22] width 302 height 42
click at [360, 48] on span "Code" at bounding box center [354, 50] width 22 height 21
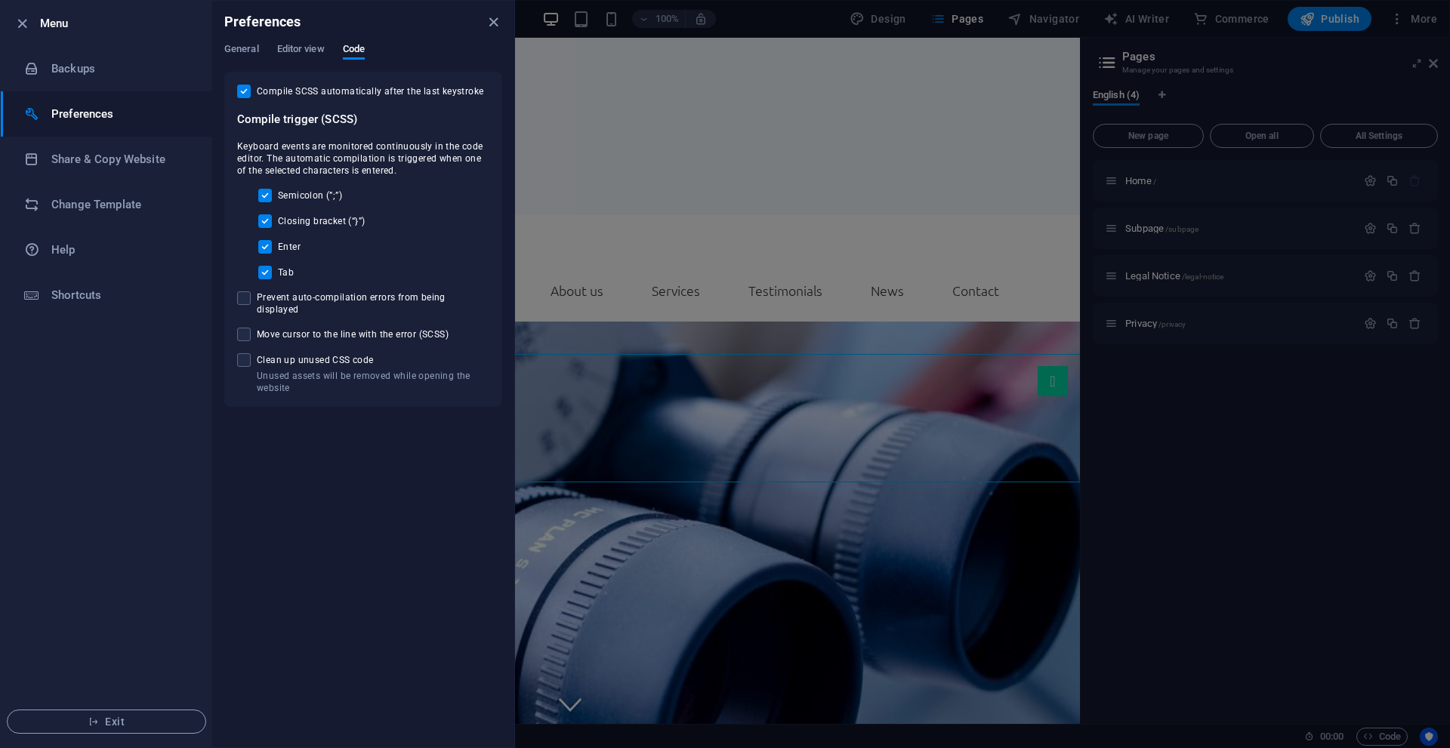
click at [458, 48] on div "General Editor view Code" at bounding box center [363, 57] width 278 height 29
click at [492, 24] on icon "close" at bounding box center [493, 22] width 17 height 17
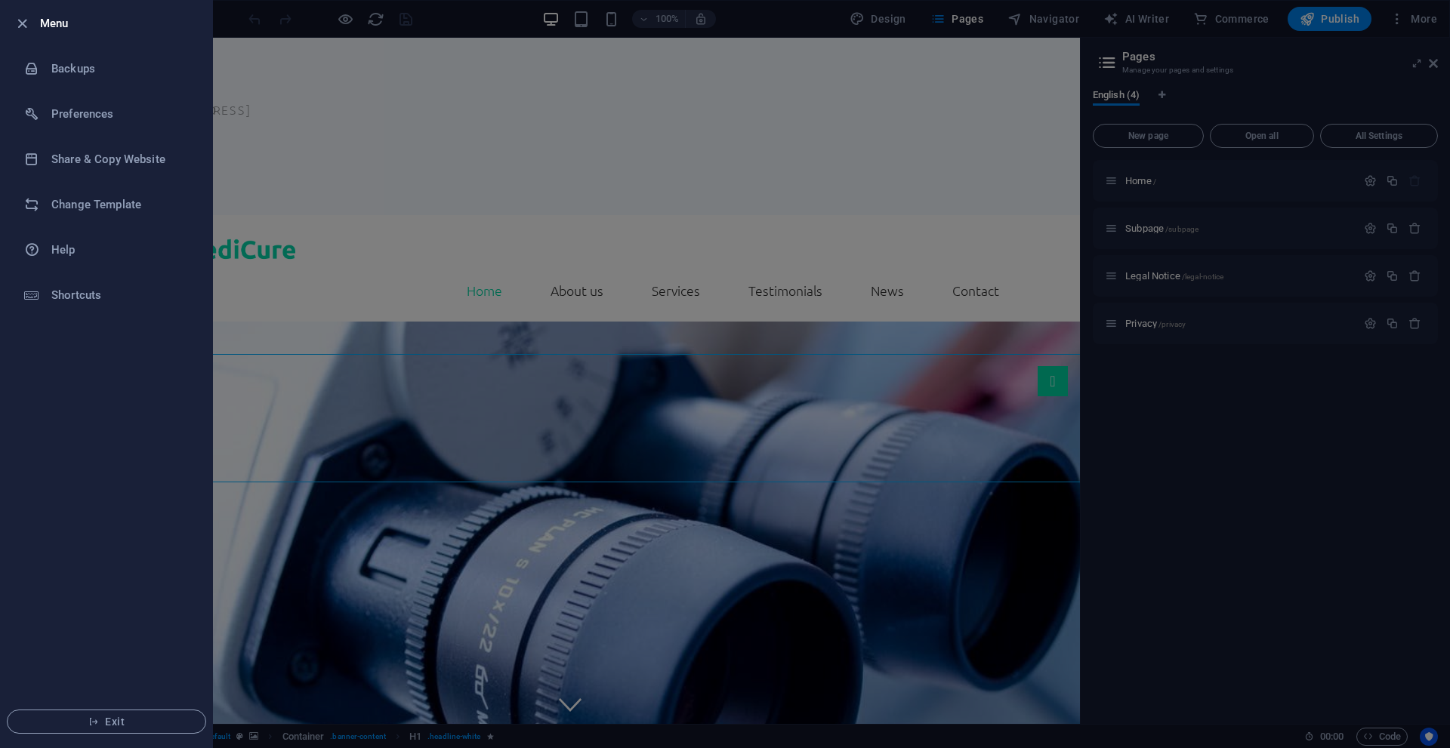
click at [492, 24] on div at bounding box center [725, 374] width 1450 height 748
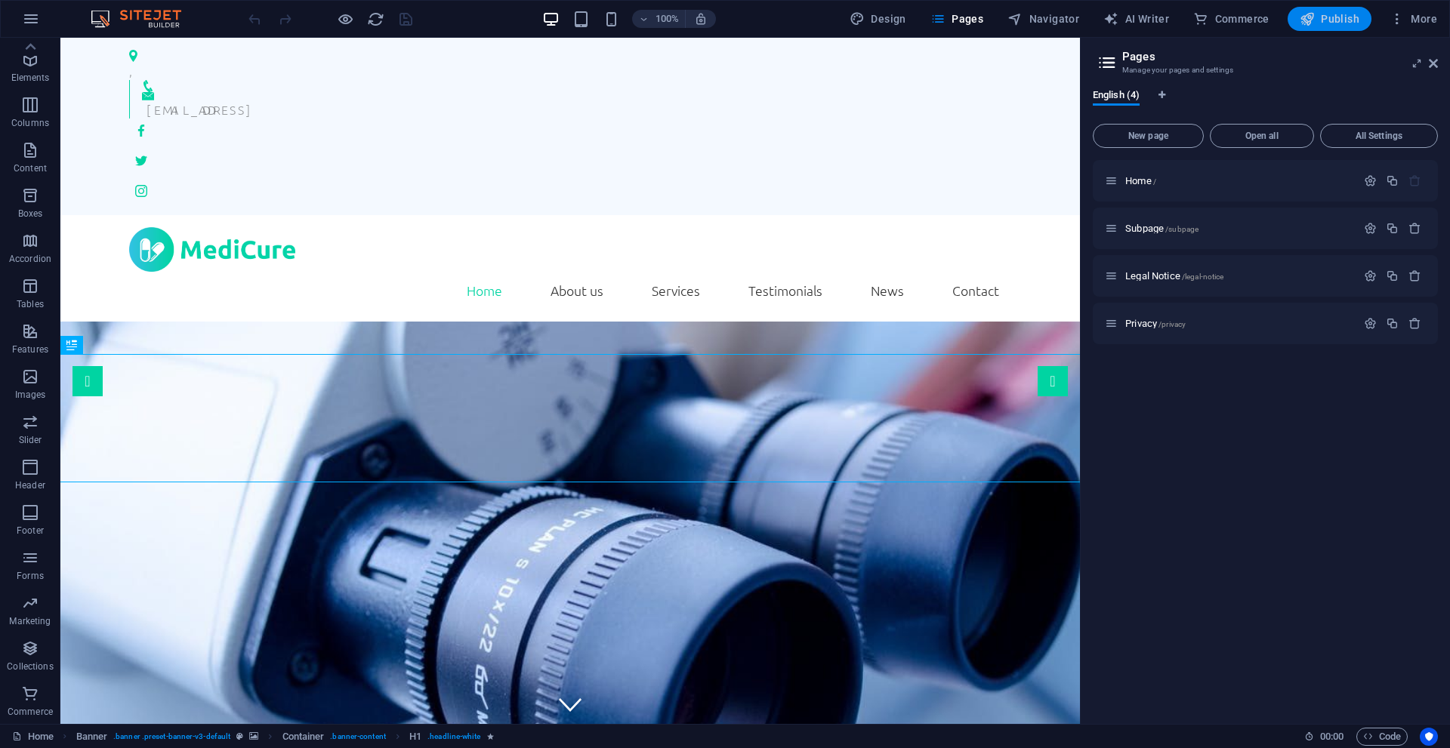
click at [1332, 16] on span "Publish" at bounding box center [1330, 18] width 60 height 15
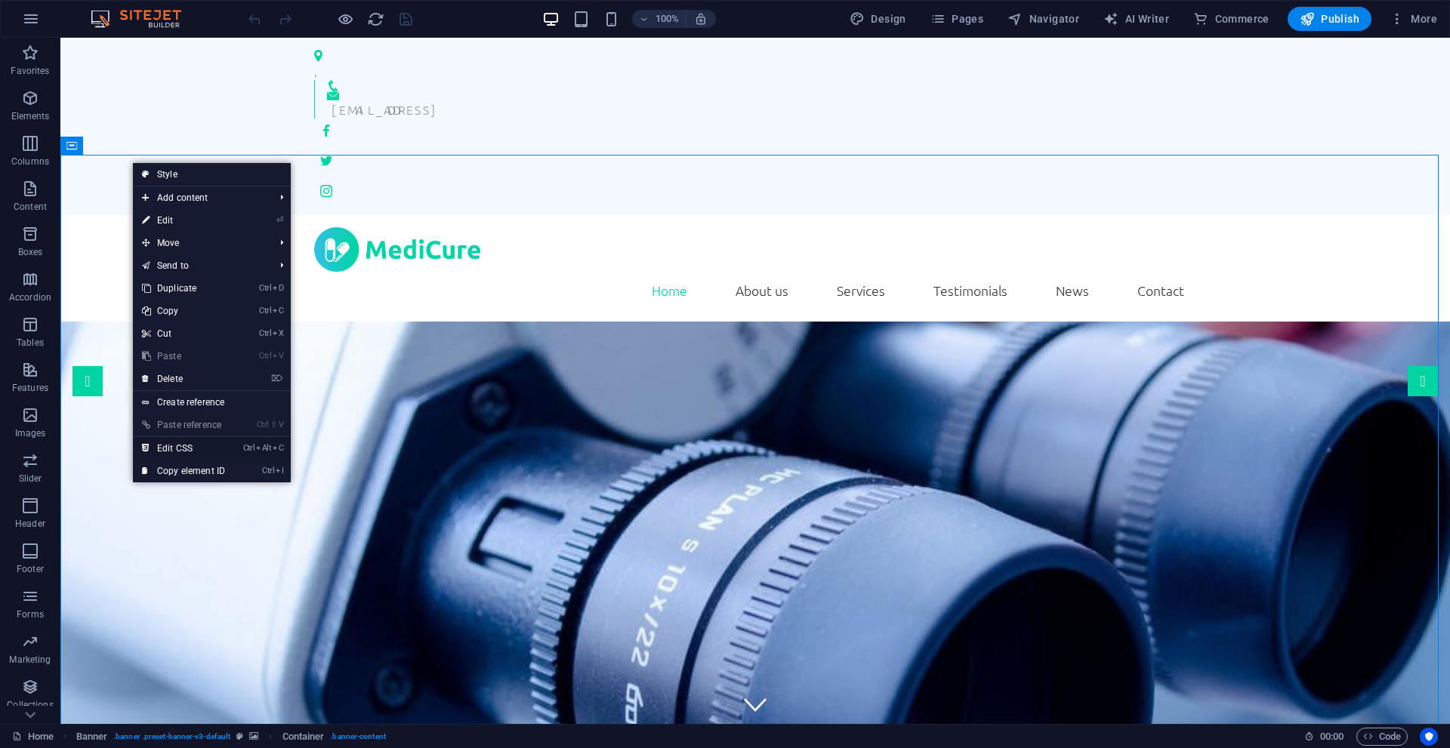
click at [186, 451] on link "Ctrl Alt C Edit CSS" at bounding box center [183, 448] width 101 height 23
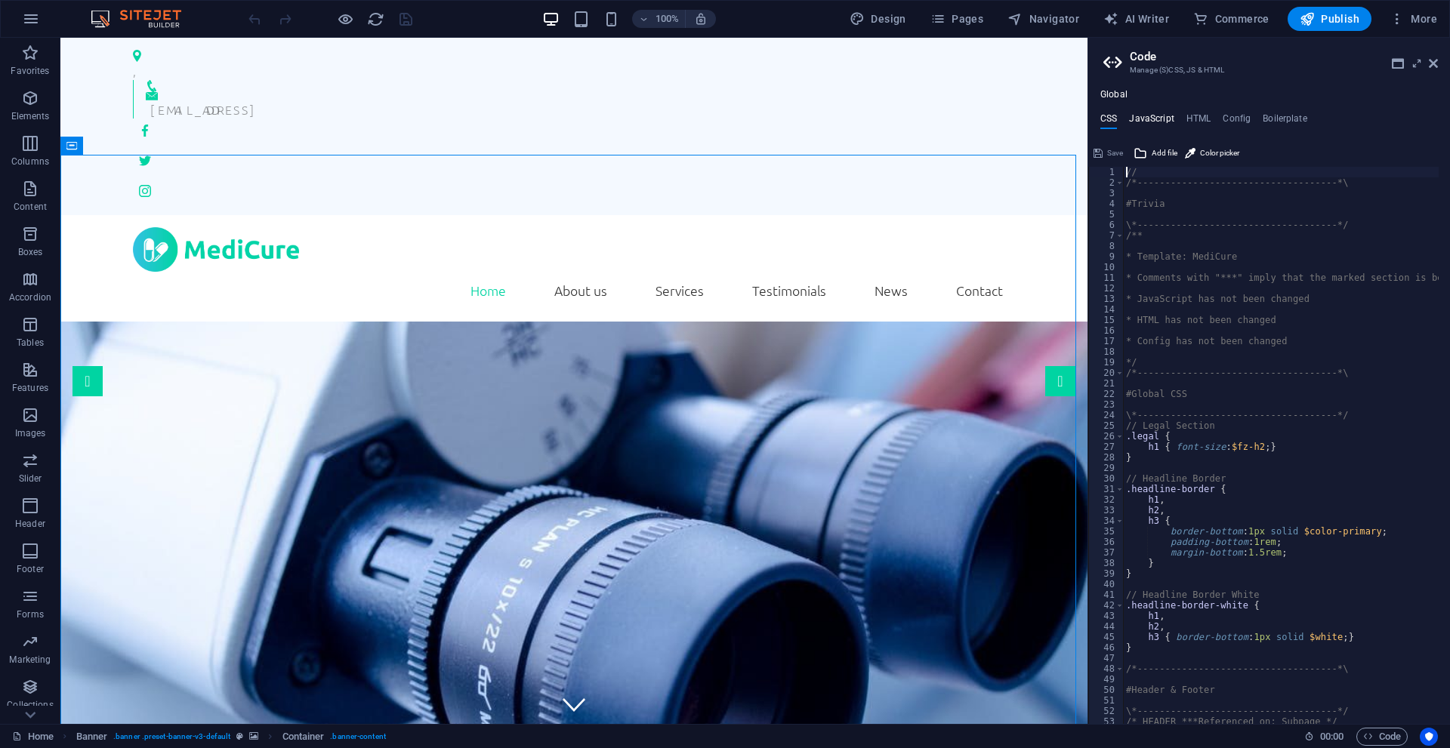
click at [1138, 119] on h4 "JavaScript" at bounding box center [1151, 121] width 45 height 17
type textarea "/* JS for preset "Menu V2" */"
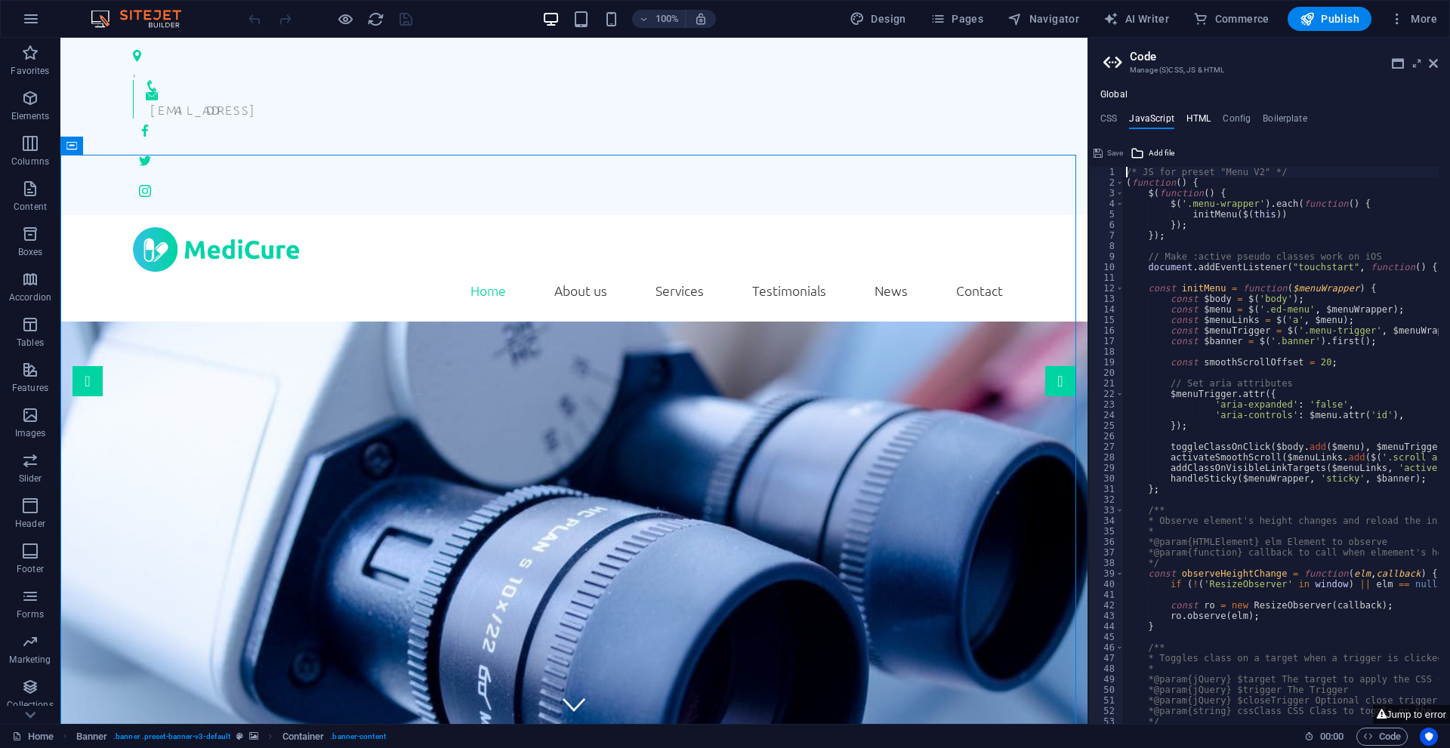
click at [1188, 119] on h4 "HTML" at bounding box center [1198, 121] width 25 height 17
type textarea "<a href="#main-content" class="wv-link-content button">Skip to main content</a>"
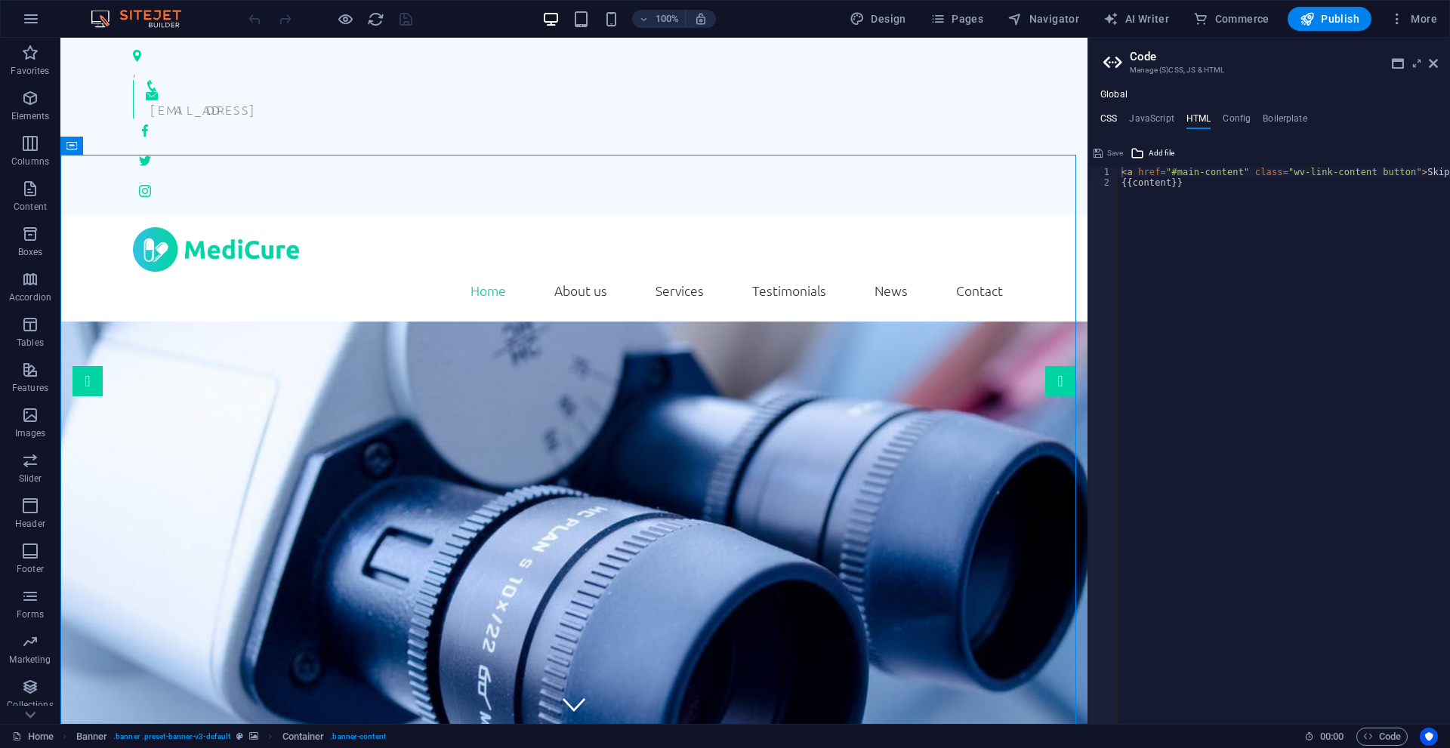
click at [1112, 118] on h4 "CSS" at bounding box center [1108, 121] width 17 height 17
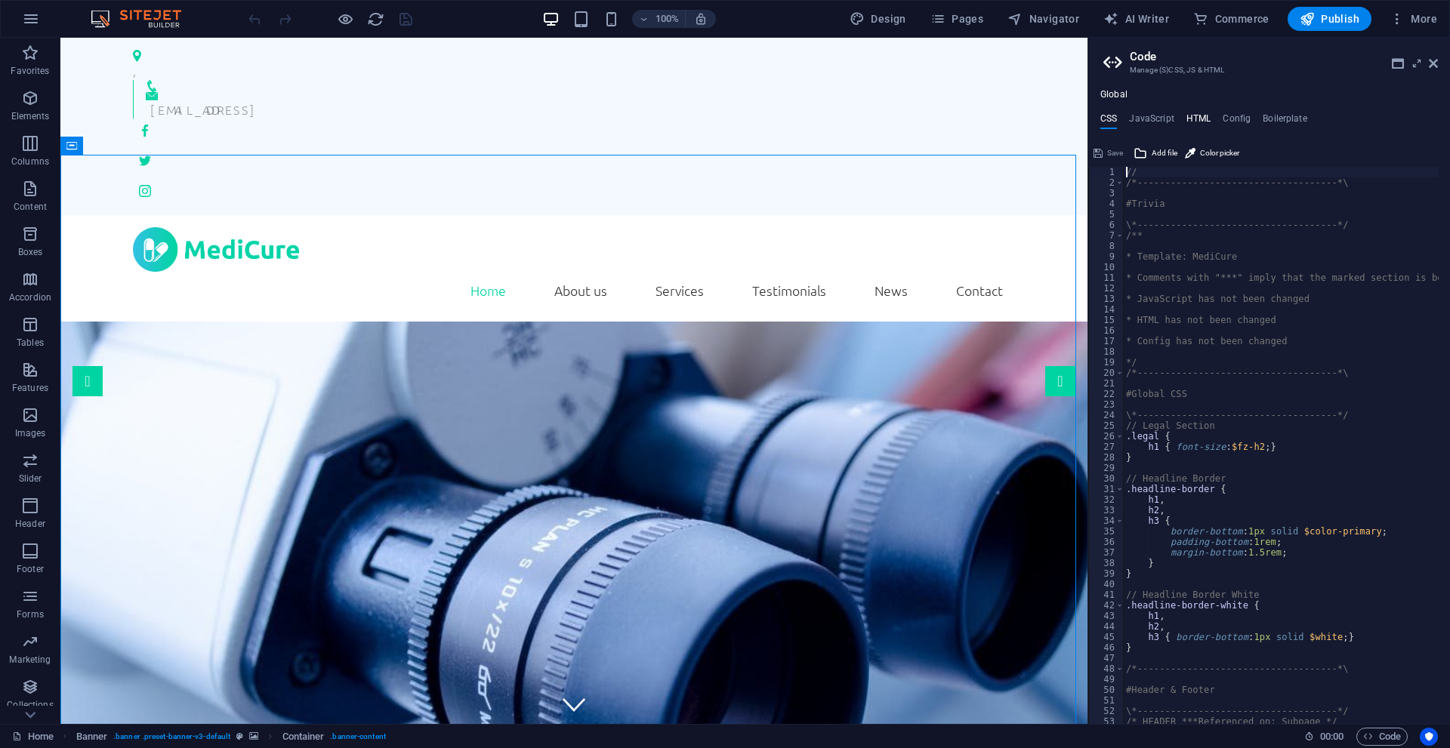
click at [1196, 118] on h4 "HTML" at bounding box center [1198, 121] width 25 height 17
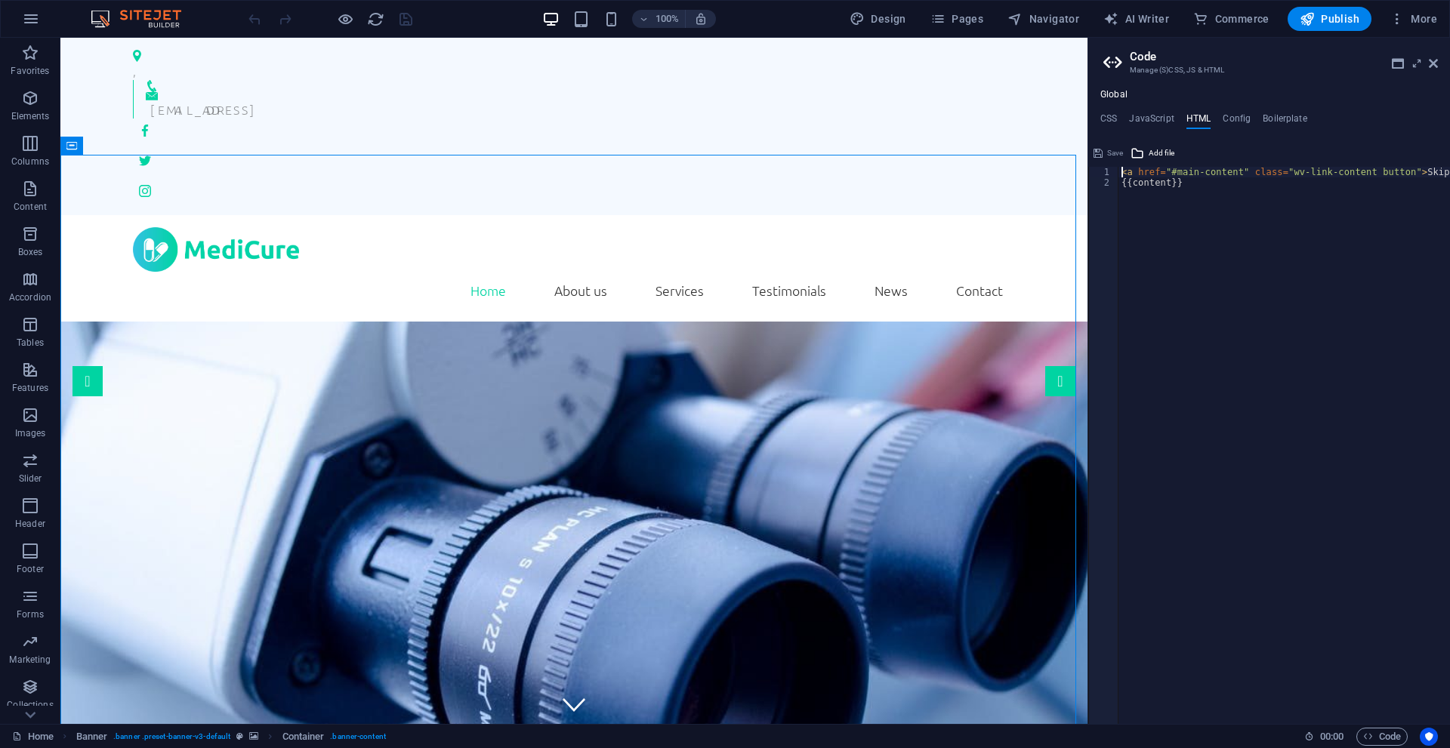
drag, startPoint x: 1177, startPoint y: 721, endPoint x: 998, endPoint y: 620, distance: 205.6
click at [1149, 119] on h4 "JavaScript" at bounding box center [1151, 121] width 45 height 17
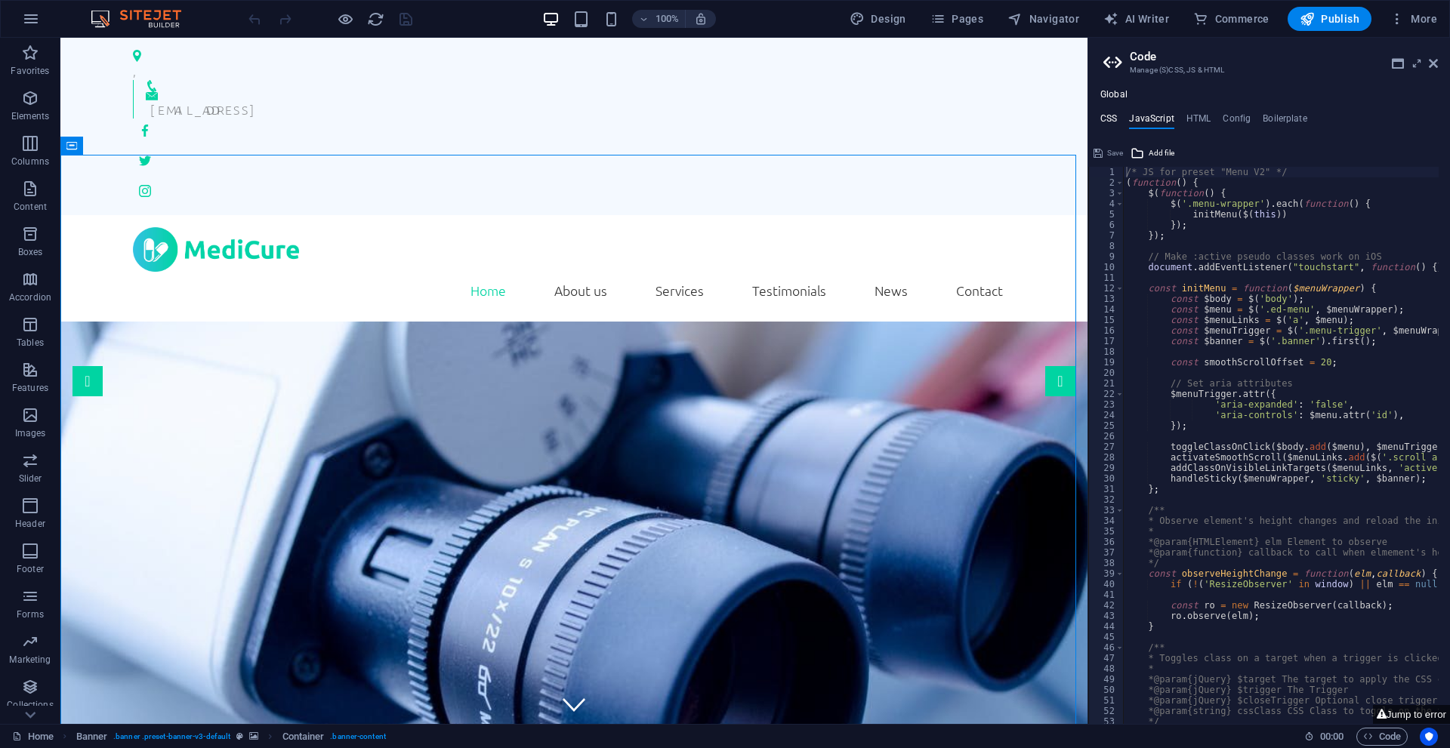
click at [1109, 121] on h4 "CSS" at bounding box center [1108, 121] width 17 height 17
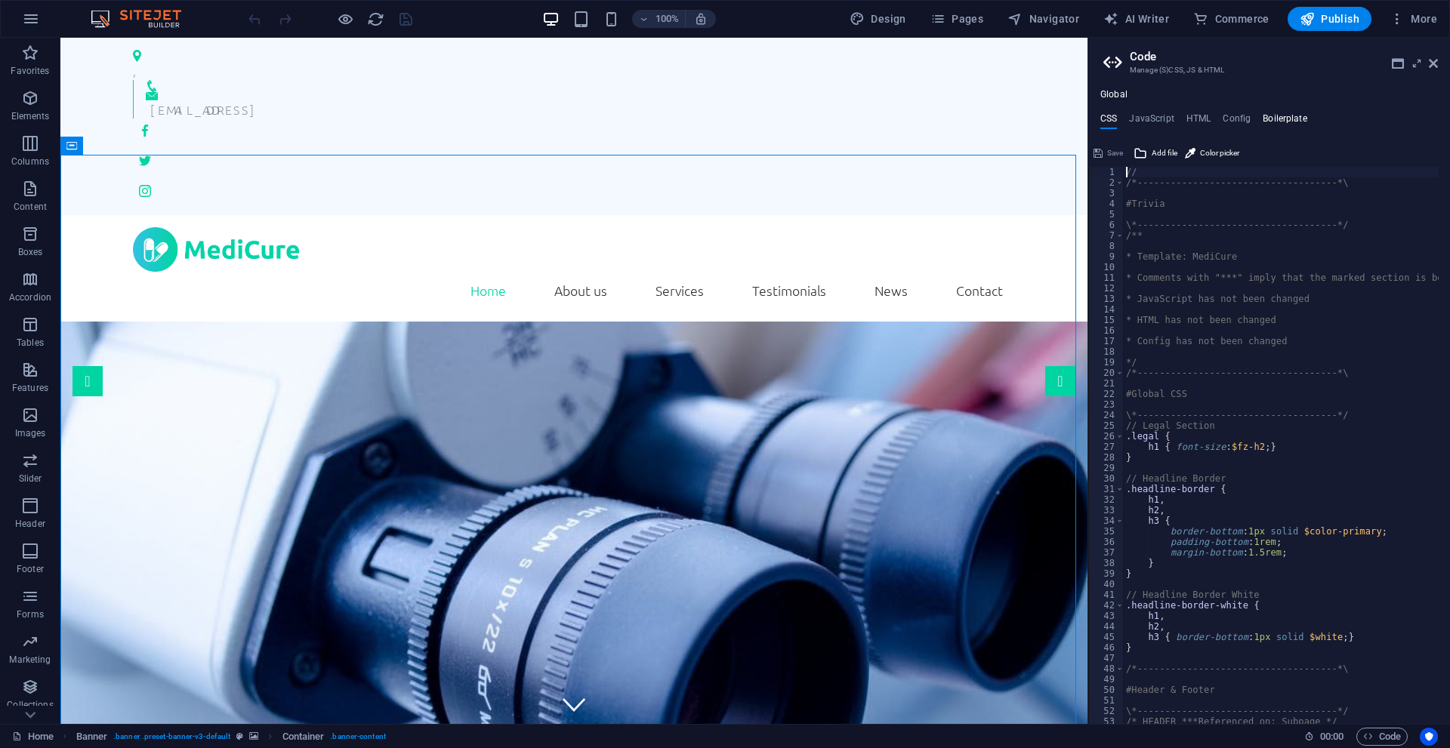
click at [1291, 119] on h4 "Boilerplate" at bounding box center [1285, 121] width 45 height 17
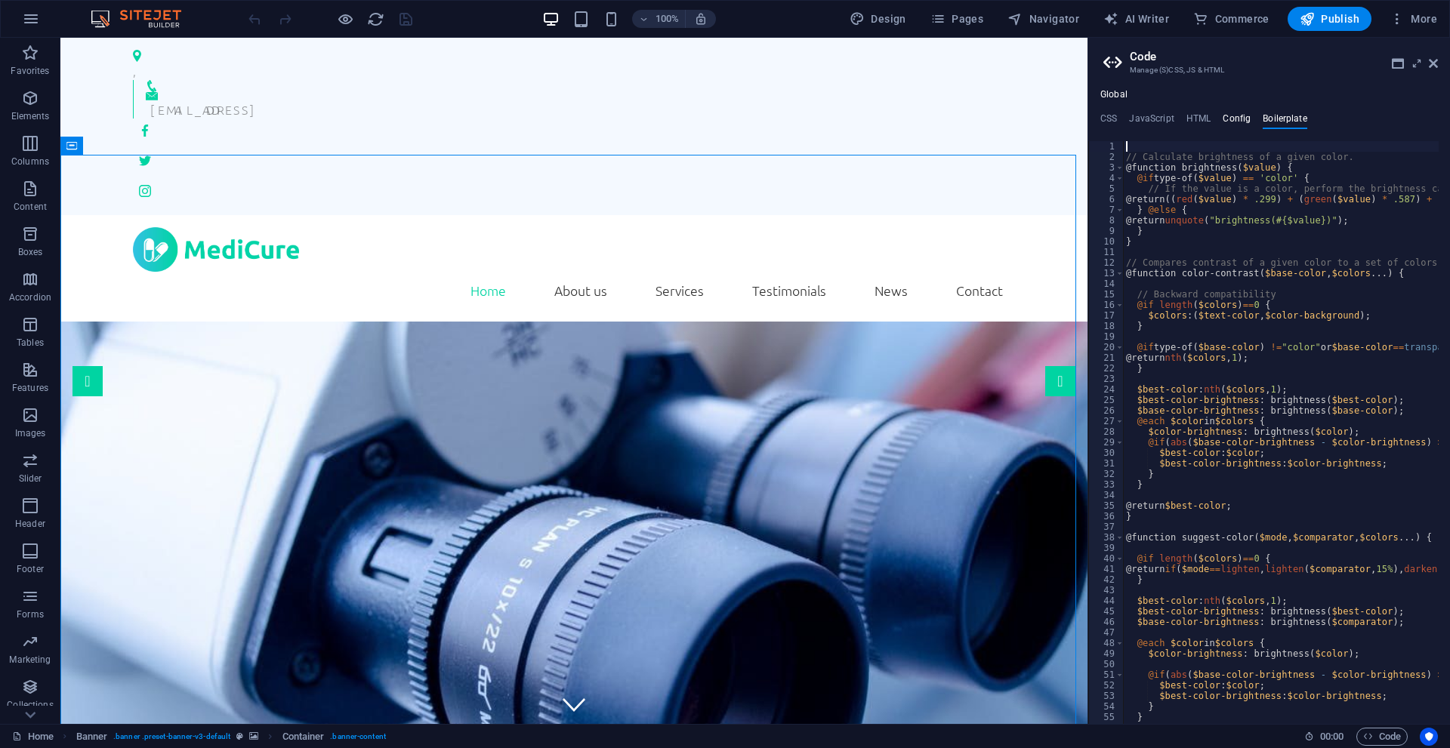
click at [1240, 116] on h4 "Config" at bounding box center [1237, 121] width 28 height 17
type textarea "$lh-headlines-all: (1.25, null, null);"
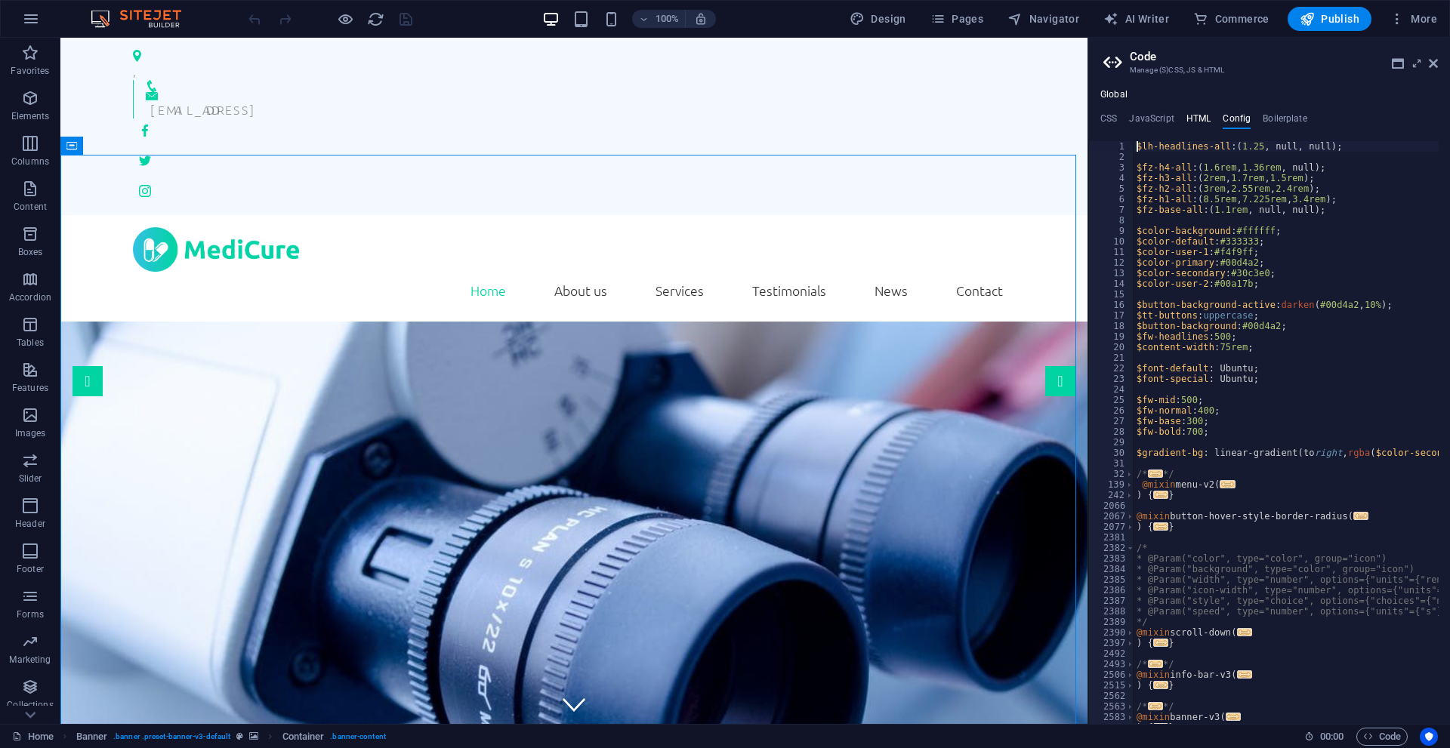
click at [1198, 125] on h4 "HTML" at bounding box center [1198, 121] width 25 height 17
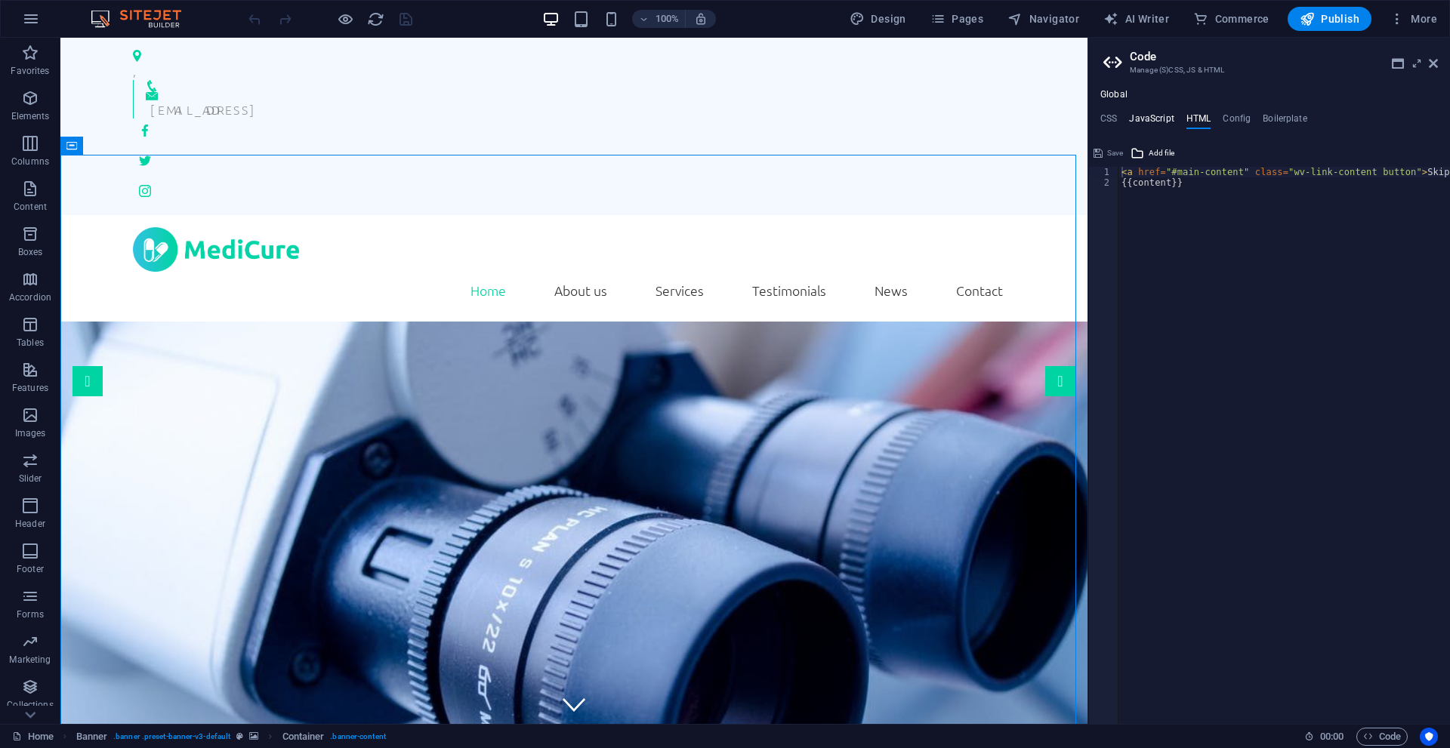
click at [1165, 124] on h4 "JavaScript" at bounding box center [1151, 121] width 45 height 17
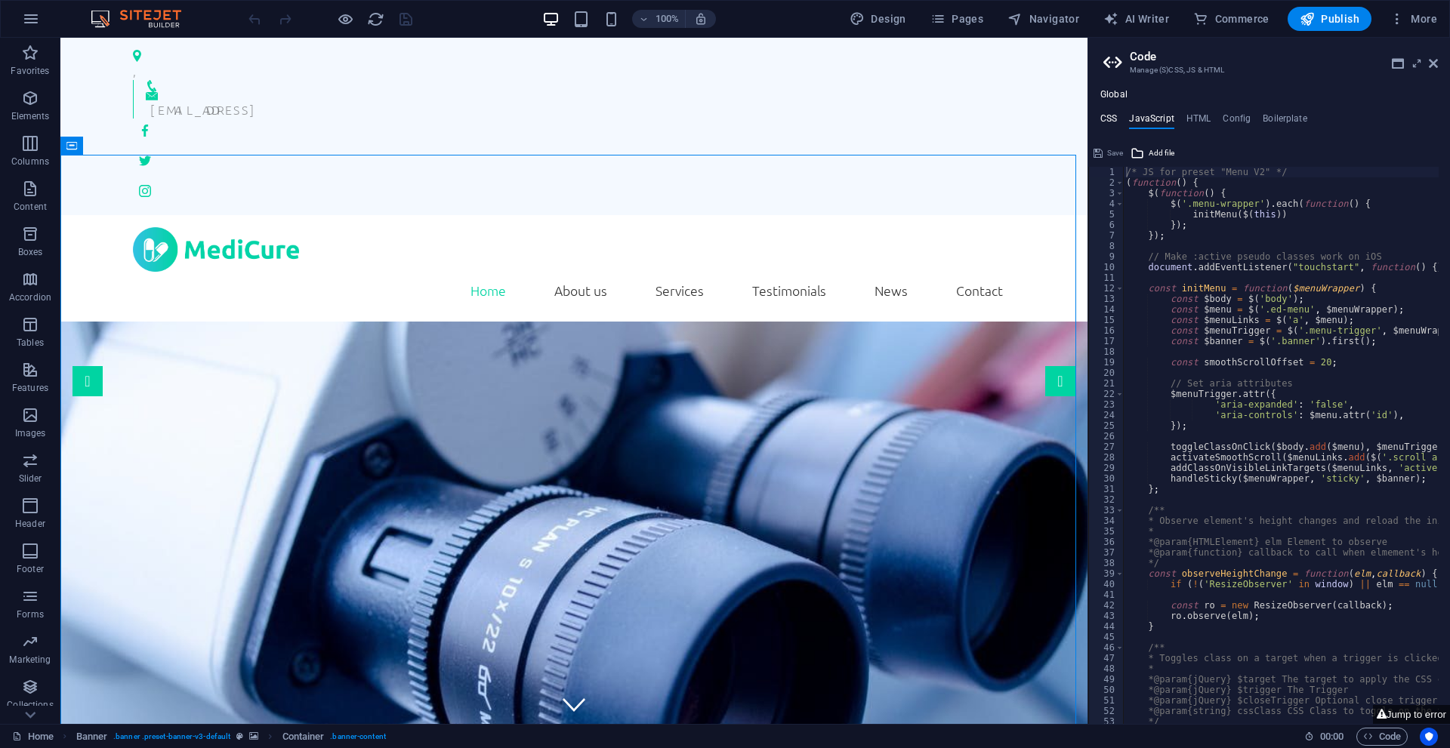
click at [1116, 121] on h4 "CSS" at bounding box center [1108, 121] width 17 height 17
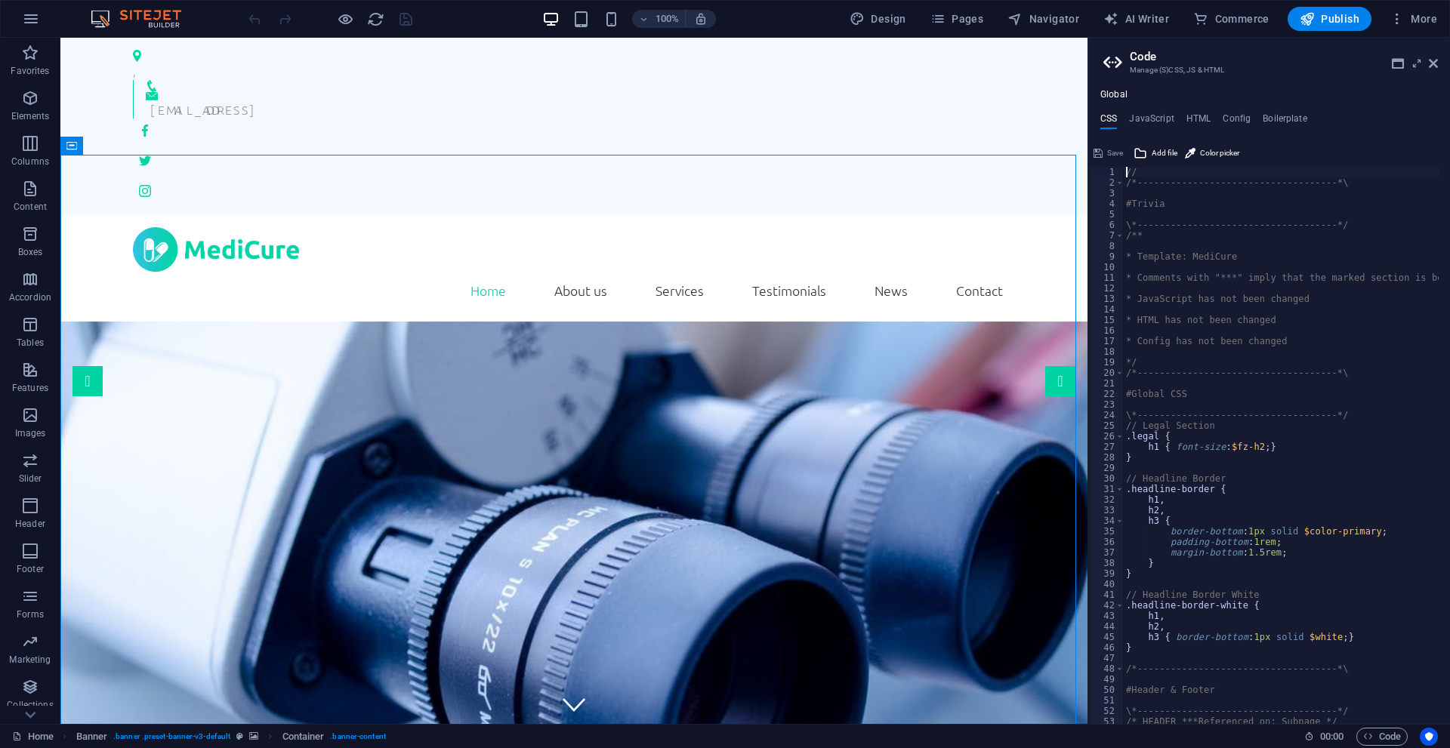
click at [1405, 63] on h3 "Manage (S)CSS, JS & HTML" at bounding box center [1269, 70] width 278 height 14
click at [1400, 66] on icon at bounding box center [1398, 63] width 12 height 12
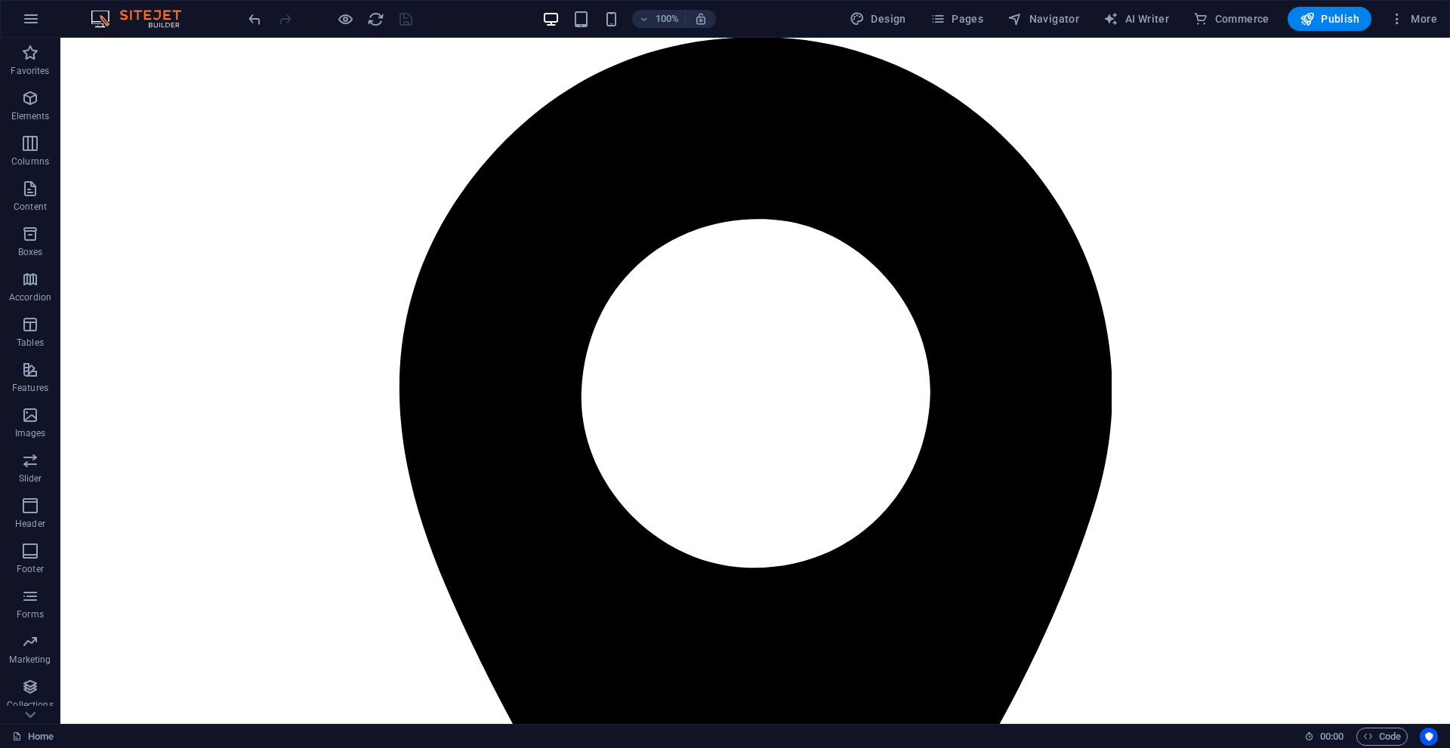
drag, startPoint x: 1447, startPoint y: 290, endPoint x: 1510, endPoint y: 72, distance: 227.1
click at [34, 17] on icon "button" at bounding box center [31, 19] width 18 height 18
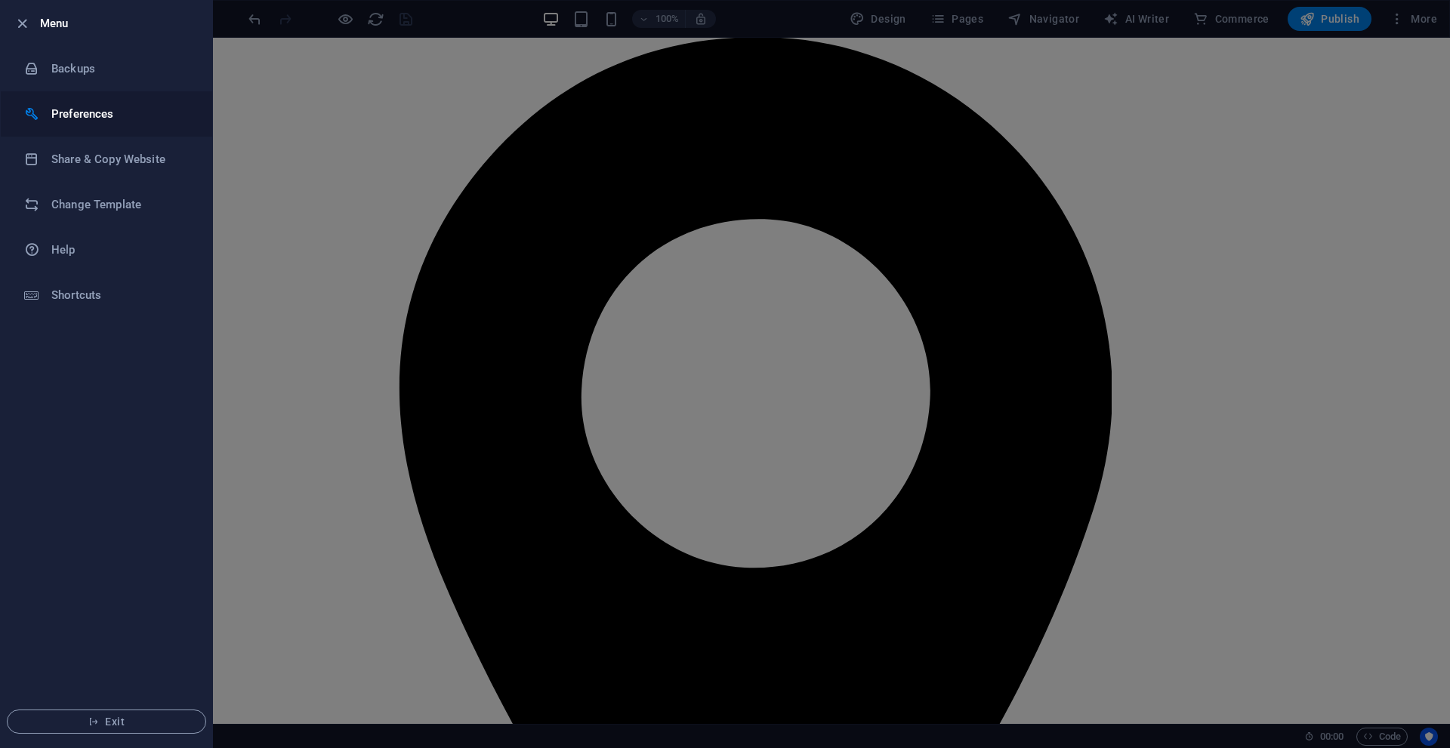
click at [41, 116] on div at bounding box center [37, 113] width 27 height 15
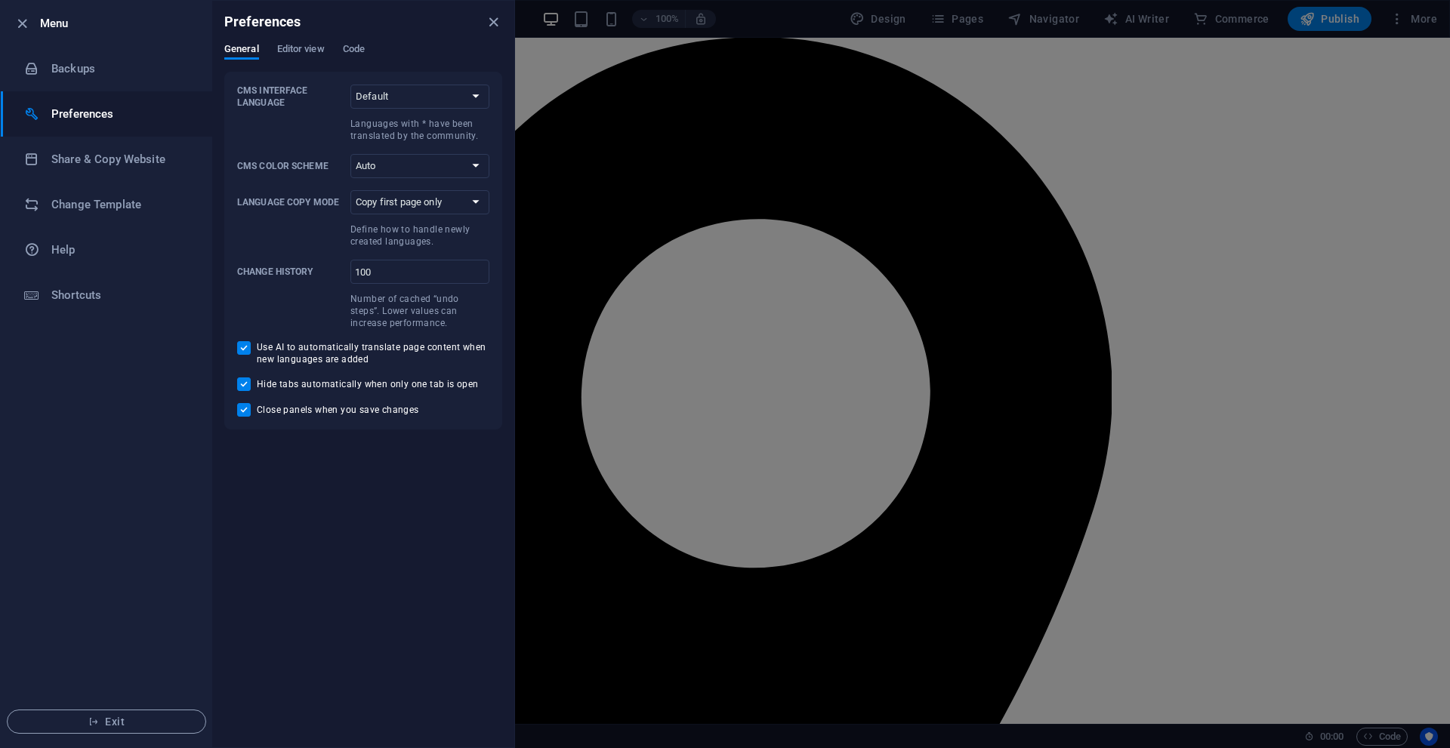
drag, startPoint x: 1149, startPoint y: 149, endPoint x: 1174, endPoint y: 158, distance: 26.5
click at [1151, 149] on div at bounding box center [725, 374] width 1450 height 748
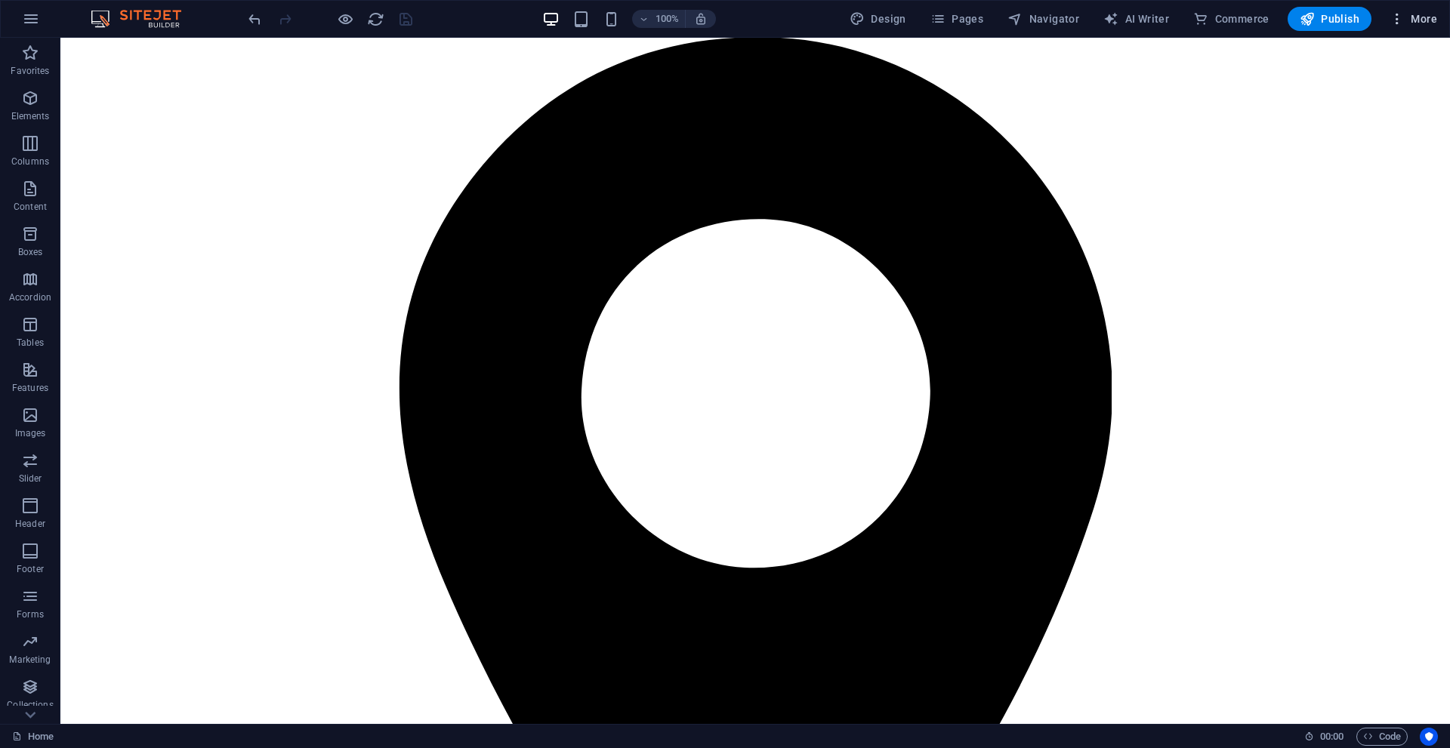
click at [1420, 10] on button "More" at bounding box center [1413, 19] width 60 height 24
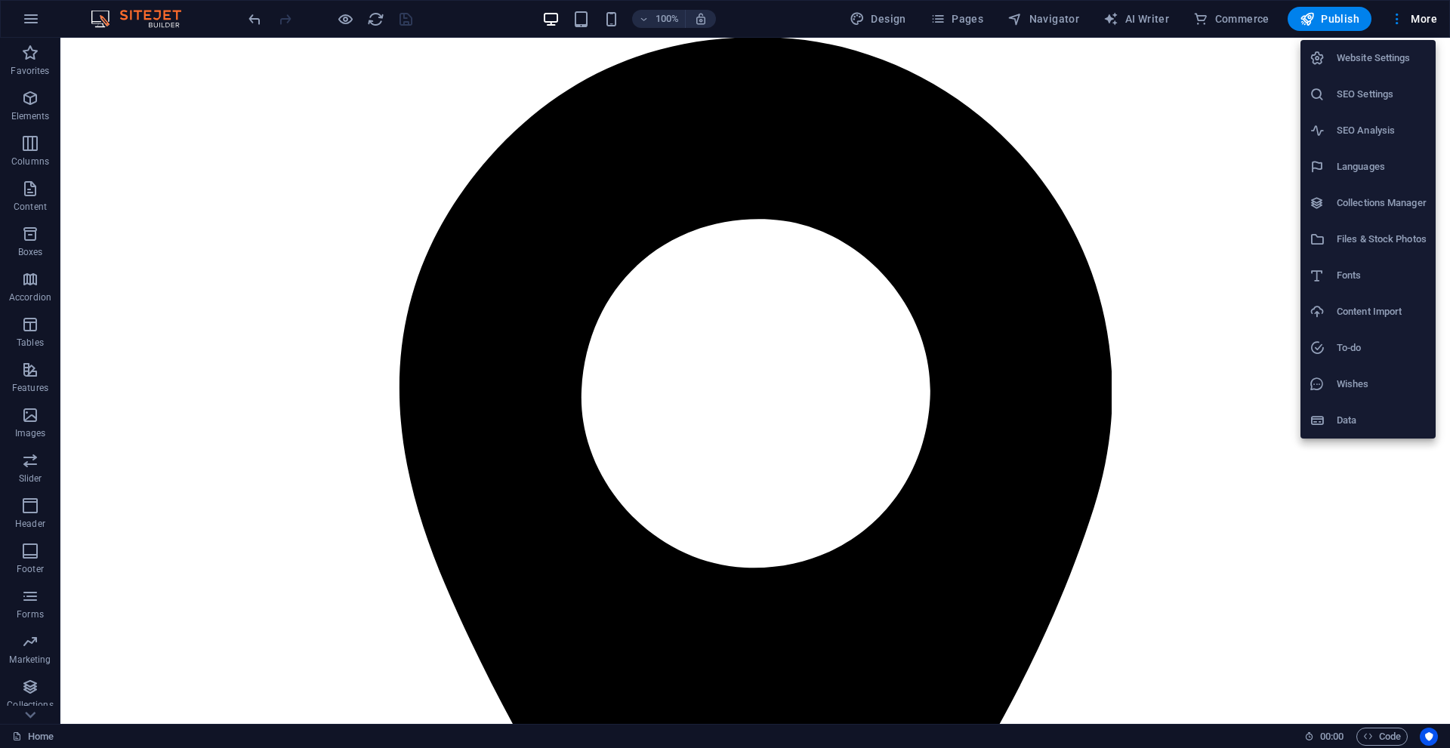
click at [1399, 54] on h6 "Website Settings" at bounding box center [1382, 58] width 90 height 18
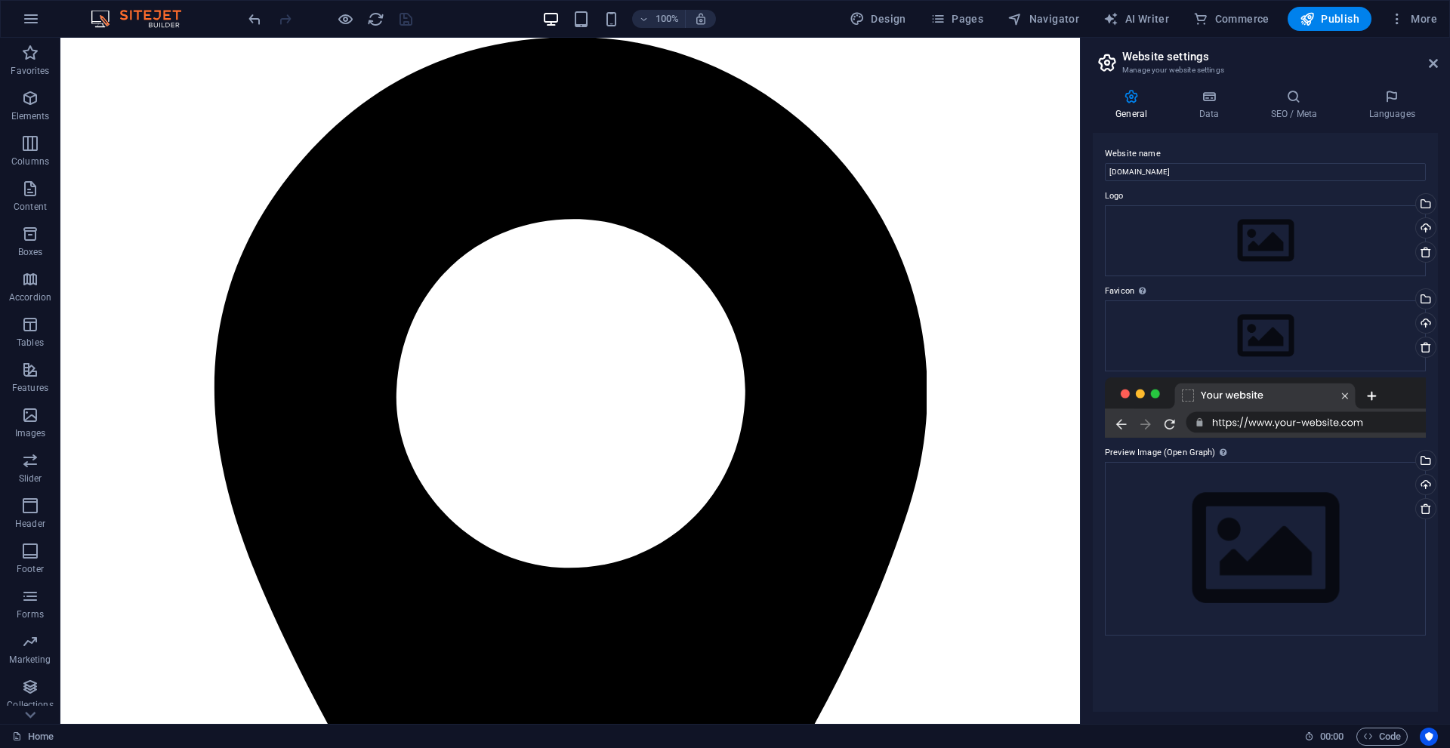
click at [1264, 426] on div at bounding box center [1265, 408] width 321 height 60
click at [1416, 19] on span "More" at bounding box center [1414, 18] width 48 height 15
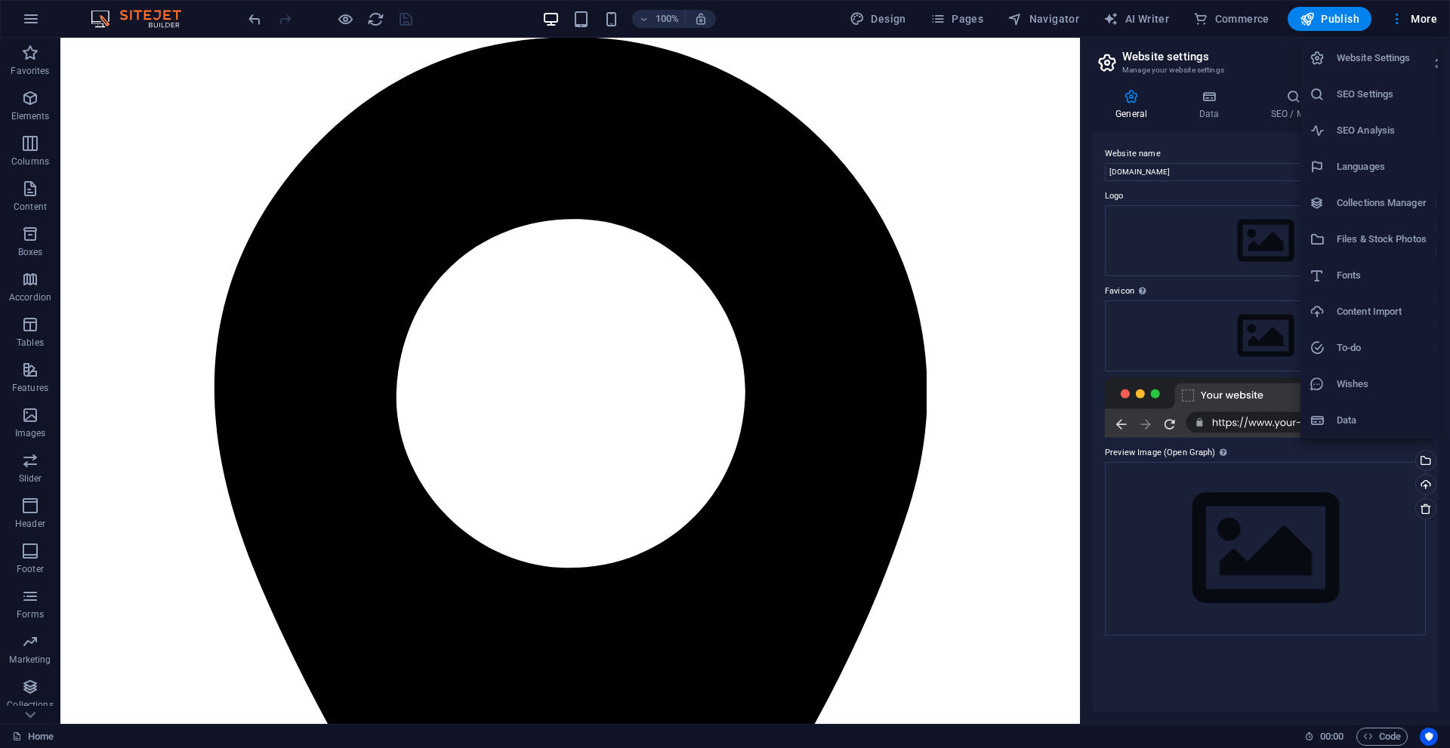
click at [1385, 94] on h6 "SEO Settings" at bounding box center [1382, 94] width 90 height 18
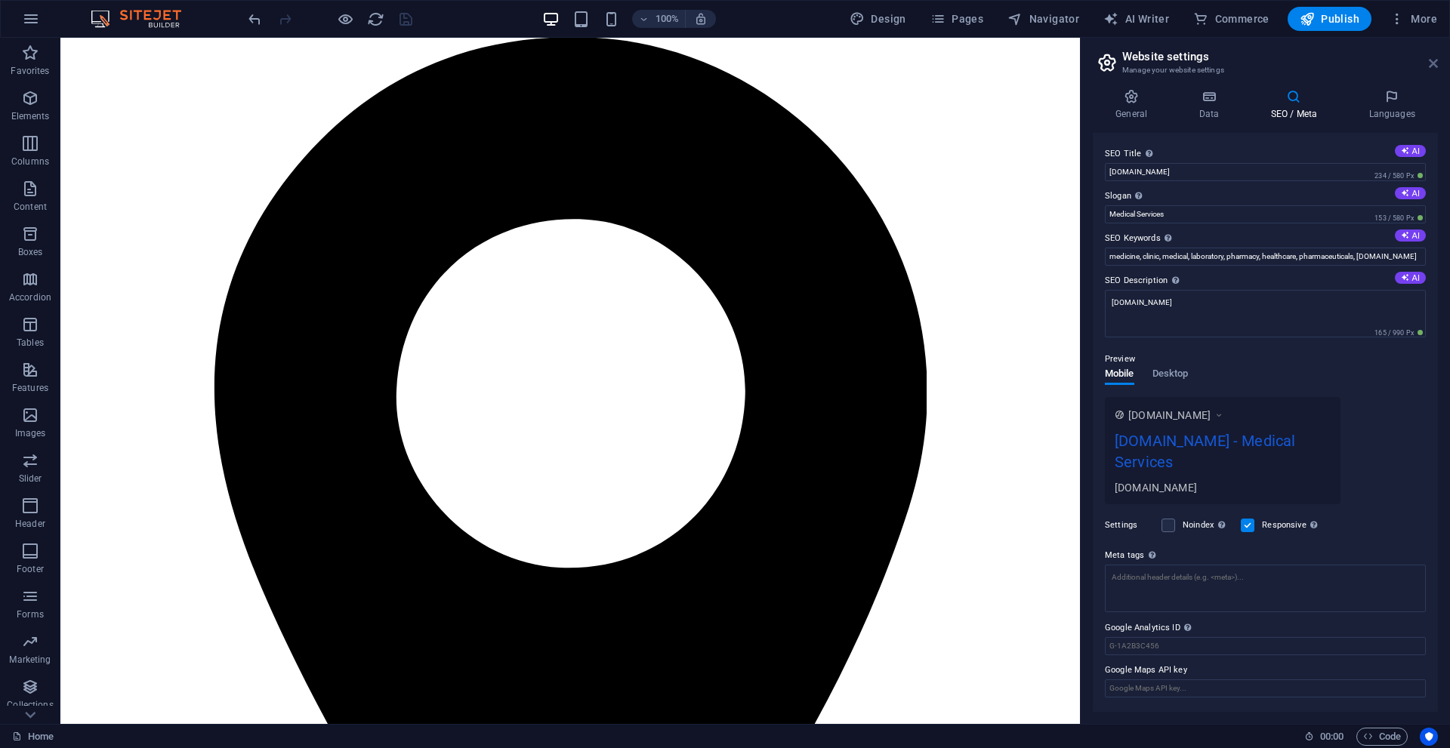
click at [1434, 63] on icon at bounding box center [1433, 63] width 9 height 12
